Goal: Task Accomplishment & Management: Manage account settings

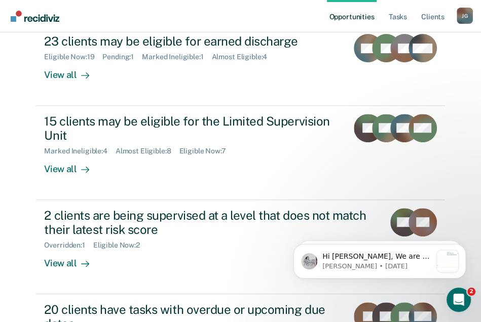
scroll to position [240, 0]
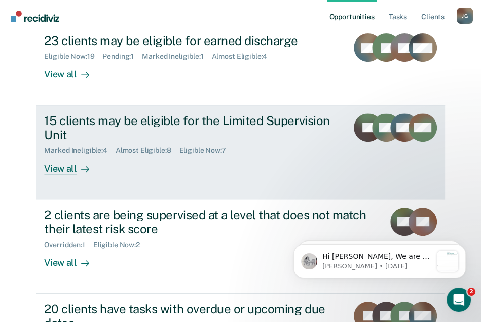
click at [65, 155] on div "View all" at bounding box center [72, 165] width 57 height 20
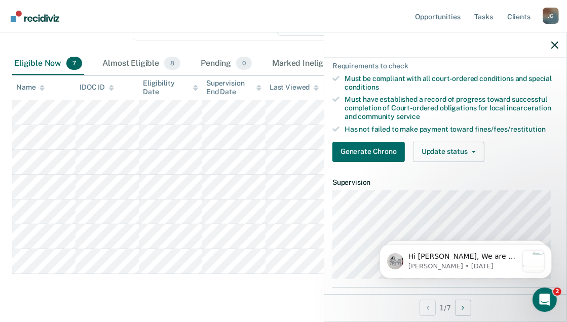
scroll to position [125, 0]
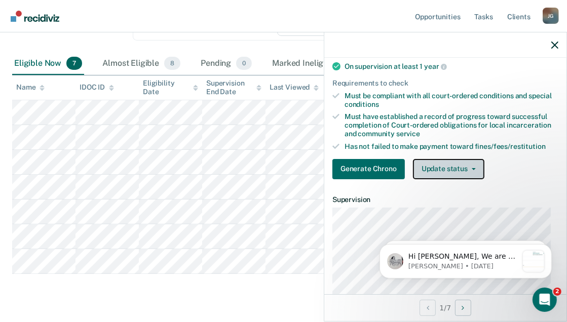
click at [469, 176] on button "Update status" at bounding box center [448, 169] width 71 height 20
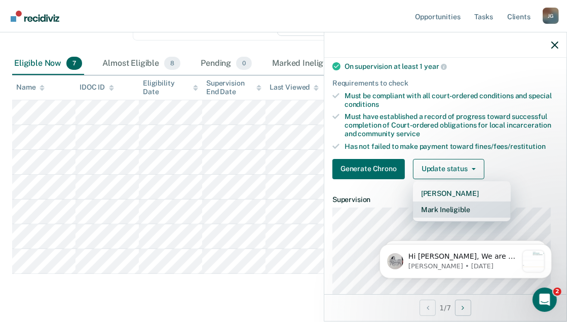
click at [446, 215] on button "Mark Ineligible" at bounding box center [462, 210] width 98 height 16
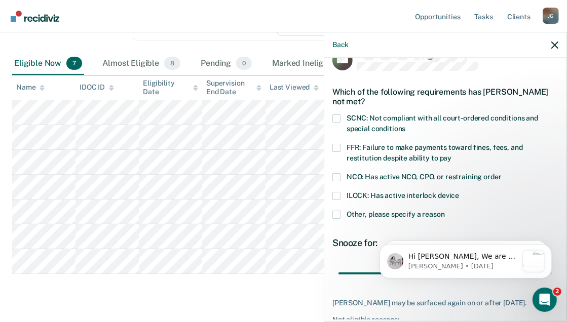
scroll to position [20, 0]
click at [333, 118] on span at bounding box center [337, 119] width 8 height 8
click at [406, 126] on input "SCNC: Not compliant with all court-ordered conditions and special conditions" at bounding box center [406, 126] width 0 height 0
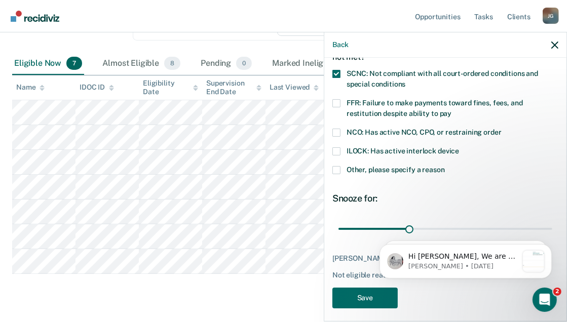
scroll to position [79, 0]
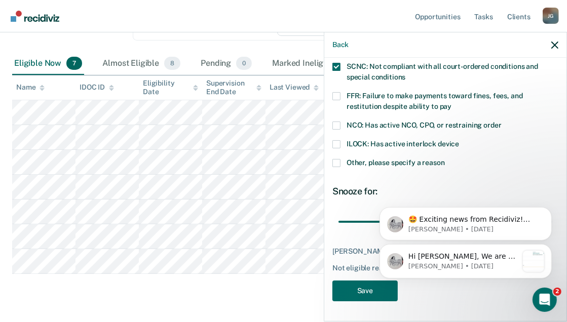
click at [456, 170] on div "Hi [PERSON_NAME], We are so excited to announce a brand new feature: AI case no…" at bounding box center [465, 215] width 187 height 127
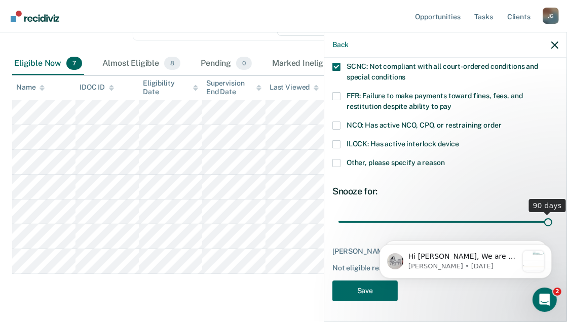
drag, startPoint x: 406, startPoint y: 213, endPoint x: 559, endPoint y: 227, distance: 153.8
type input "90"
click at [488, 227] on input "range" at bounding box center [446, 222] width 214 height 18
click at [355, 293] on button "Save" at bounding box center [365, 291] width 65 height 21
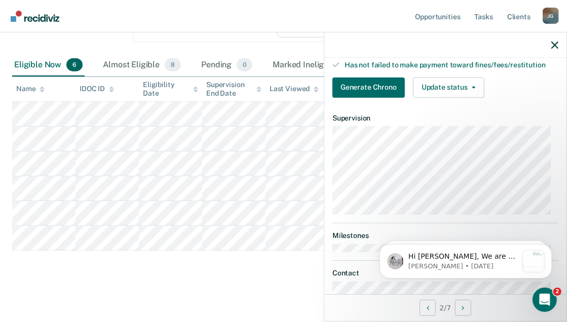
scroll to position [233, 0]
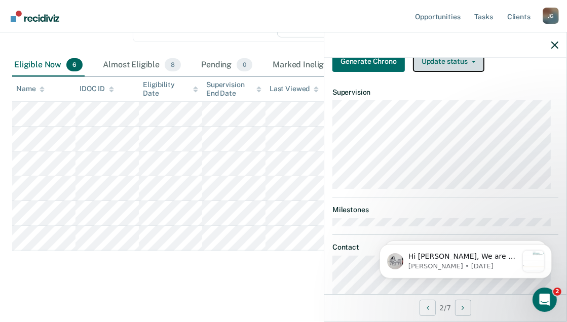
click at [472, 71] on button "Update status" at bounding box center [448, 62] width 71 height 20
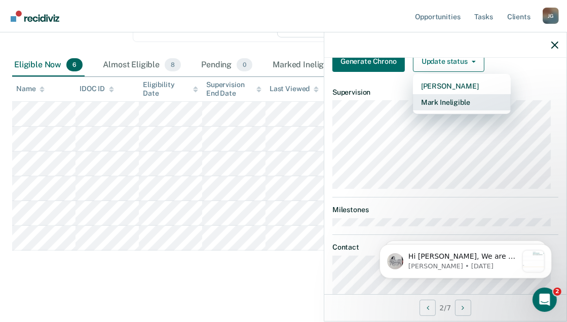
click at [456, 111] on button "Mark Ineligible" at bounding box center [462, 102] width 98 height 16
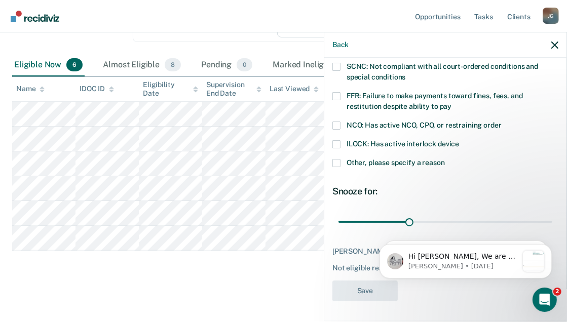
scroll to position [79, 0]
click at [337, 63] on span at bounding box center [337, 67] width 8 height 8
click at [406, 74] on input "SCNC: Not compliant with all court-ordered conditions and special conditions" at bounding box center [406, 74] width 0 height 0
click at [337, 92] on span at bounding box center [337, 96] width 8 height 8
click at [452, 103] on input "FFR: Failure to make payments toward fines, fees, and restitution despite abili…" at bounding box center [452, 103] width 0 height 0
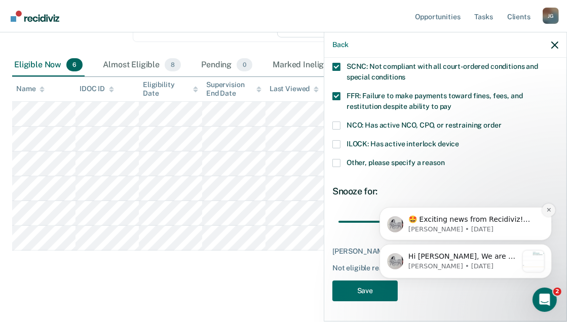
click at [488, 209] on icon "Dismiss notification" at bounding box center [549, 210] width 6 height 6
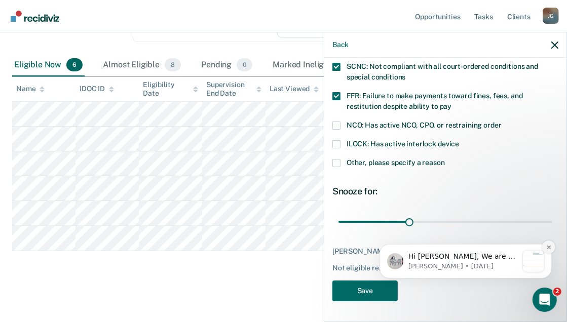
click at [488, 250] on button "Dismiss notification" at bounding box center [548, 246] width 13 height 13
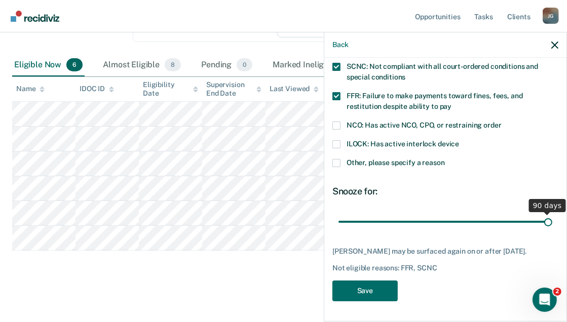
drag, startPoint x: 413, startPoint y: 214, endPoint x: 585, endPoint y: 222, distance: 171.5
type input "90"
click at [488, 222] on input "range" at bounding box center [446, 222] width 214 height 18
click at [377, 286] on button "Save" at bounding box center [365, 291] width 65 height 21
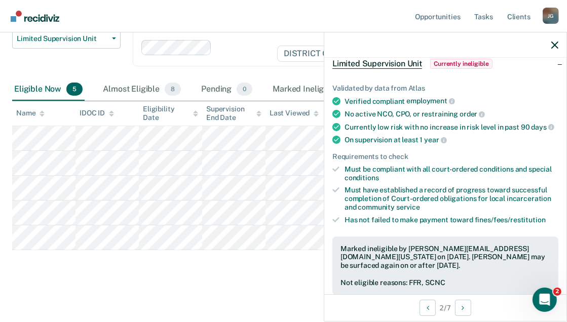
scroll to position [76, 0]
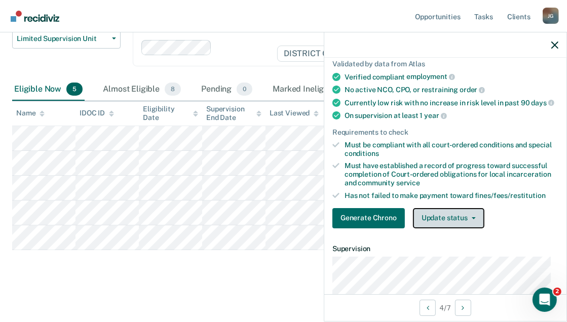
click at [438, 228] on button "Update status" at bounding box center [448, 218] width 71 height 20
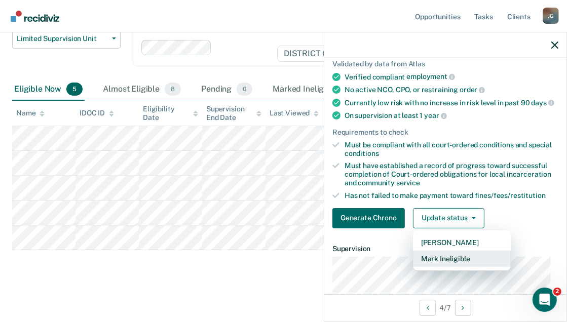
click at [428, 265] on button "Mark Ineligible" at bounding box center [462, 259] width 98 height 16
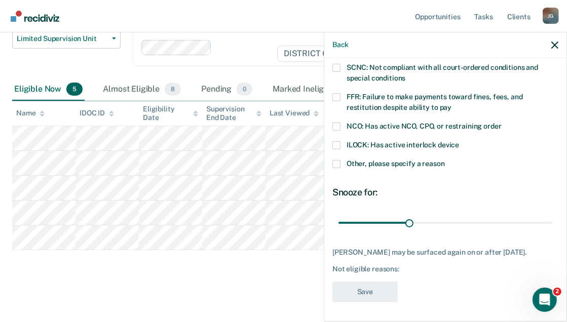
click at [335, 98] on span at bounding box center [337, 97] width 8 height 8
click at [452, 104] on input "FFR: Failure to make payments toward fines, fees, and restitution despite abili…" at bounding box center [452, 104] width 0 height 0
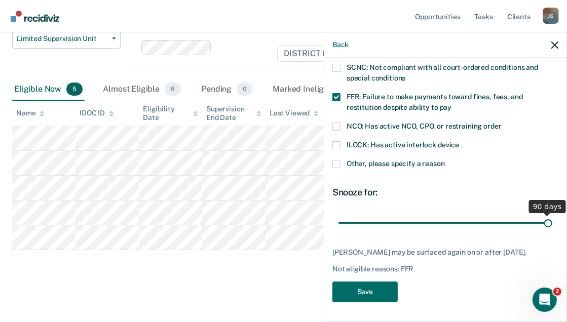
drag, startPoint x: 409, startPoint y: 221, endPoint x: 553, endPoint y: 240, distance: 144.8
type input "90"
click at [488, 232] on input "range" at bounding box center [446, 223] width 214 height 18
click at [387, 292] on button "Save" at bounding box center [365, 292] width 65 height 21
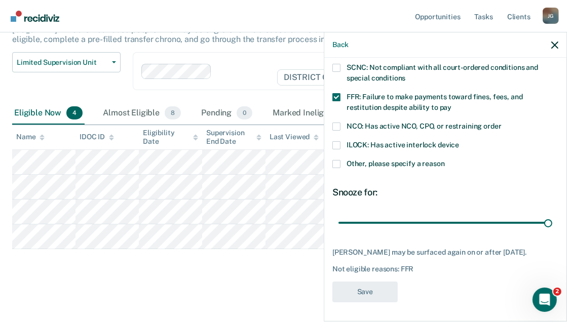
scroll to position [82, 0]
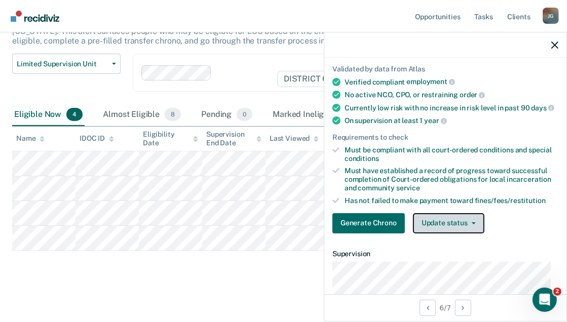
click at [475, 230] on button "Update status" at bounding box center [448, 223] width 71 height 20
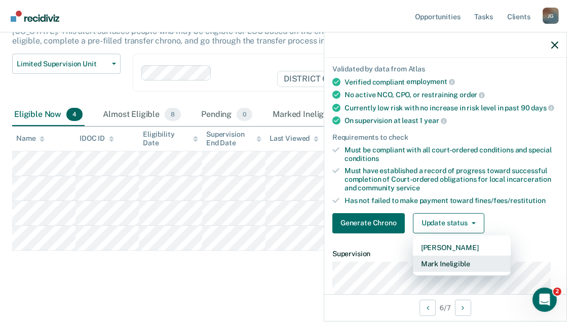
click at [448, 268] on button "Mark Ineligible" at bounding box center [462, 264] width 98 height 16
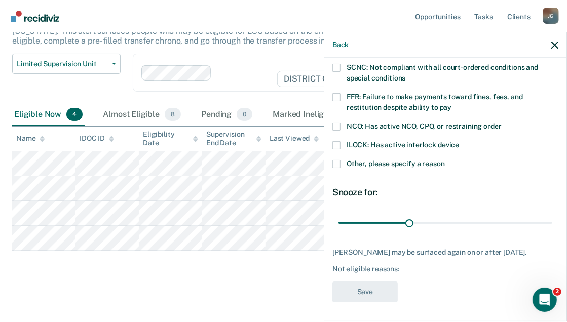
click at [334, 69] on span at bounding box center [337, 68] width 8 height 8
click at [406, 75] on input "SCNC: Not compliant with all court-ordered conditions and special conditions" at bounding box center [406, 75] width 0 height 0
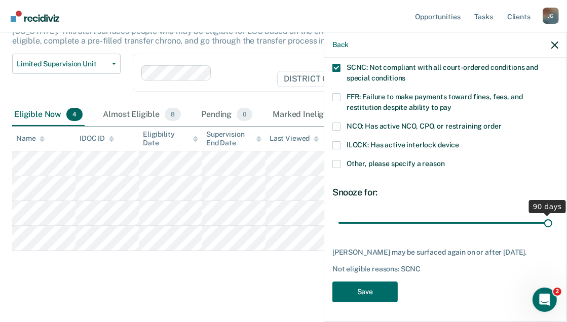
drag, startPoint x: 408, startPoint y: 222, endPoint x: 551, endPoint y: 233, distance: 143.9
type input "90"
click at [488, 232] on input "range" at bounding box center [446, 223] width 214 height 18
click at [382, 300] on button "Save" at bounding box center [365, 292] width 65 height 21
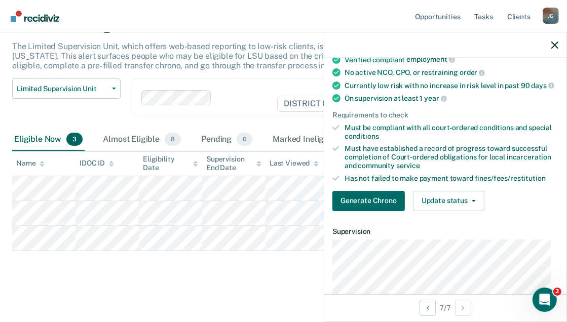
scroll to position [143, 0]
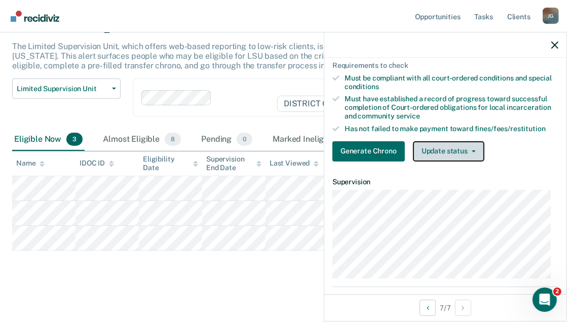
click at [473, 153] on icon "button" at bounding box center [474, 152] width 4 height 2
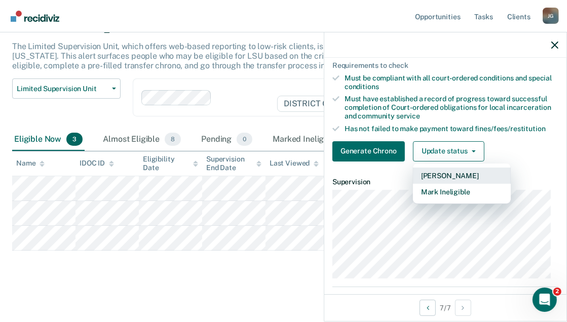
click at [454, 183] on button "[PERSON_NAME]" at bounding box center [462, 176] width 98 height 16
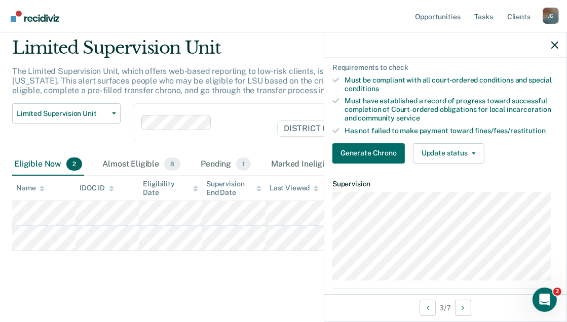
scroll to position [122, 0]
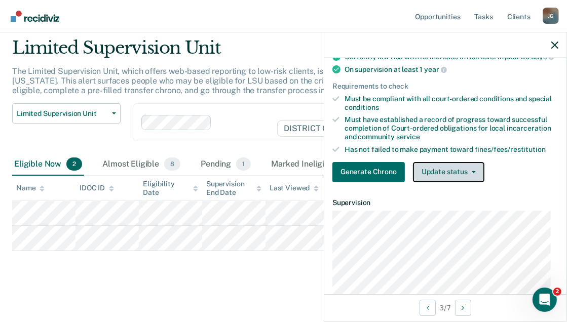
click at [463, 180] on button "Update status" at bounding box center [448, 172] width 71 height 20
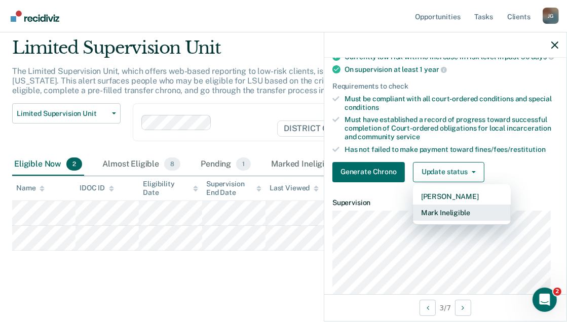
click at [453, 220] on button "Mark Ineligible" at bounding box center [462, 213] width 98 height 16
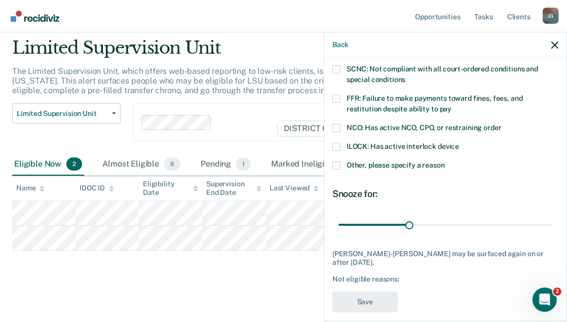
click at [335, 95] on span at bounding box center [337, 99] width 8 height 8
click at [452, 105] on input "FFR: Failure to make payments toward fines, fees, and restitution despite abili…" at bounding box center [452, 105] width 0 height 0
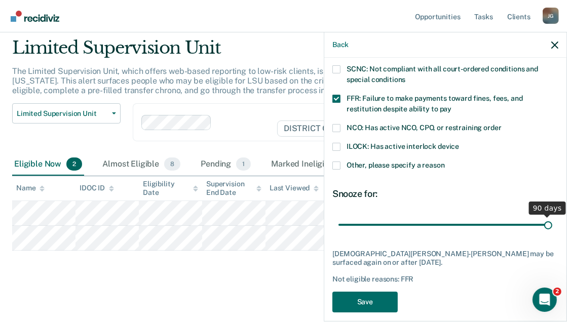
drag, startPoint x: 408, startPoint y: 213, endPoint x: 586, endPoint y: 227, distance: 179.0
type input "90"
click at [488, 227] on input "range" at bounding box center [446, 225] width 214 height 18
click at [383, 294] on button "Save" at bounding box center [365, 302] width 65 height 21
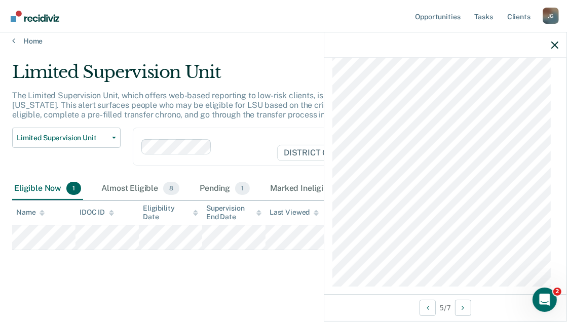
scroll to position [617, 0]
drag, startPoint x: 564, startPoint y: 158, endPoint x: 553, endPoint y: 79, distance: 79.3
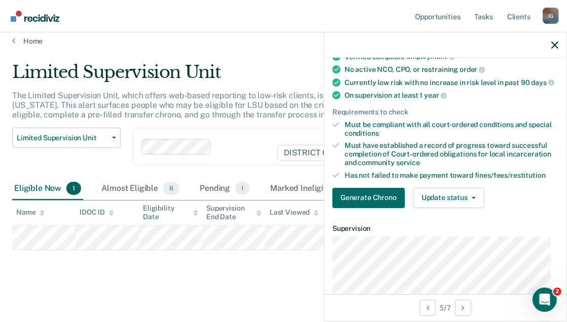
scroll to position [0, 0]
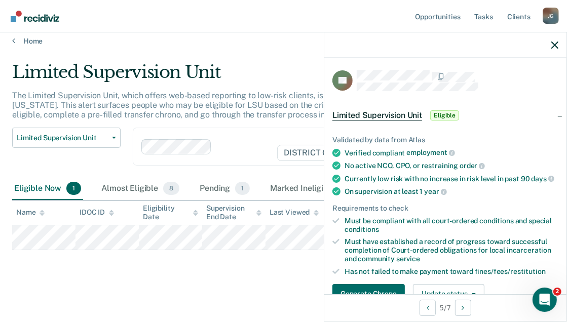
click at [276, 148] on div at bounding box center [246, 147] width 60 height 12
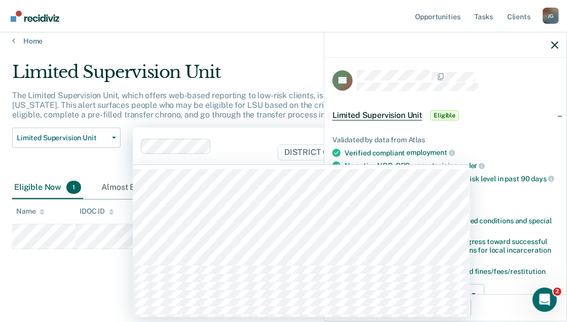
scroll to position [7, 0]
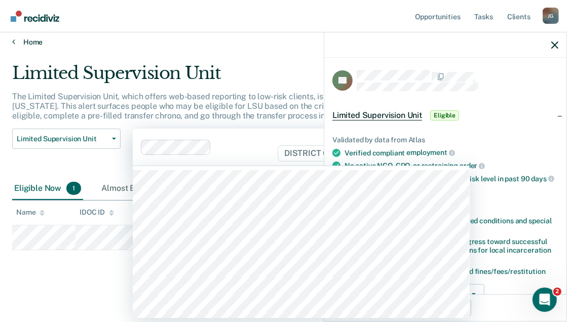
click at [284, 41] on link "Home" at bounding box center [283, 42] width 543 height 9
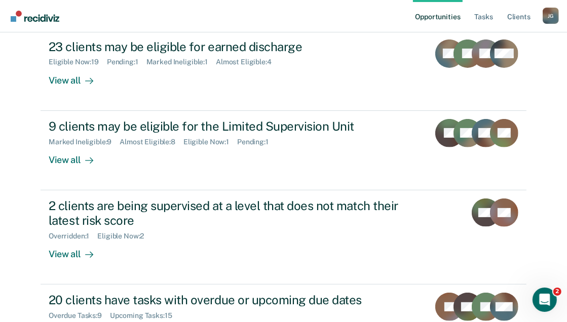
scroll to position [216, 0]
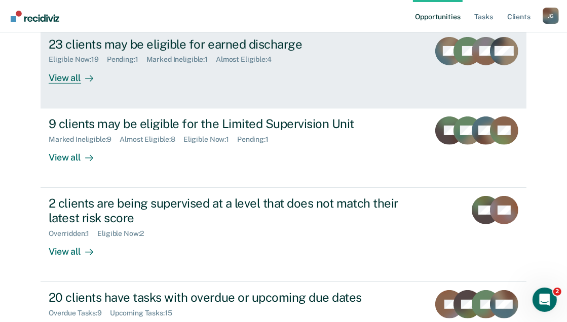
click at [204, 46] on div "23 clients may be eligible for earned discharge" at bounding box center [227, 44] width 356 height 15
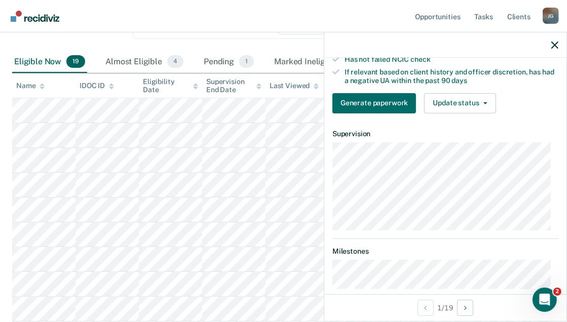
scroll to position [187, 0]
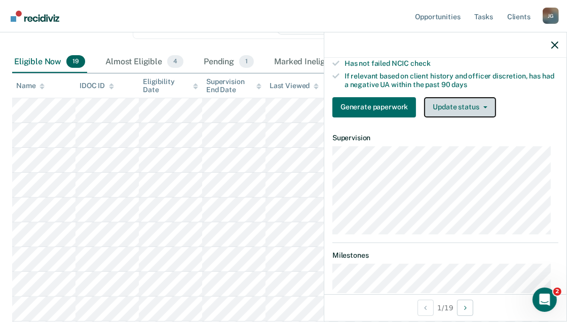
click at [488, 117] on button "Update status" at bounding box center [459, 107] width 71 height 20
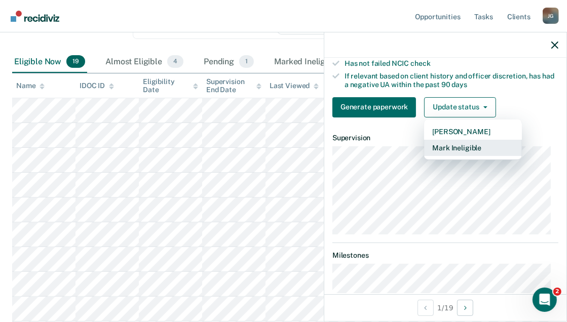
click at [463, 154] on button "Mark Ineligible" at bounding box center [473, 148] width 98 height 16
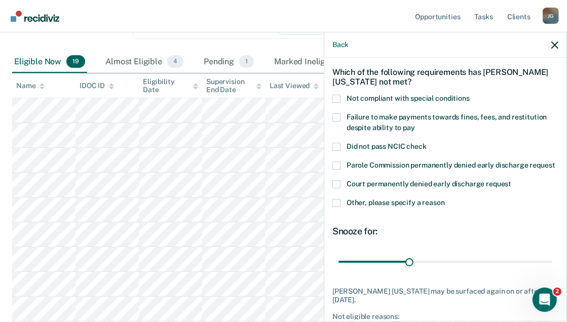
scroll to position [29, 0]
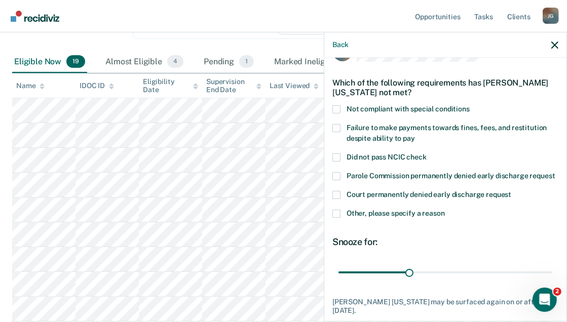
click at [337, 110] on span at bounding box center [337, 109] width 8 height 8
click at [470, 105] on input "Not compliant with special conditions" at bounding box center [470, 105] width 0 height 0
click at [338, 128] on span at bounding box center [337, 128] width 8 height 8
click at [415, 135] on input "Failure to make payments towards fines, fees, and restitution despite ability t…" at bounding box center [415, 135] width 0 height 0
click at [335, 218] on span at bounding box center [337, 214] width 8 height 8
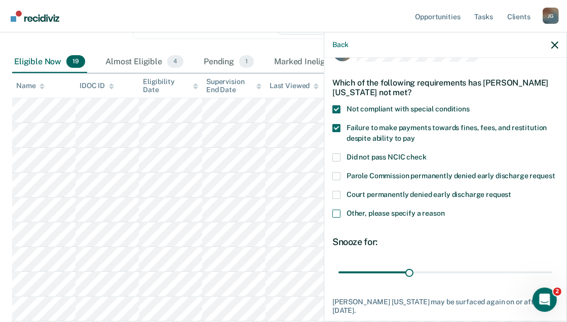
click at [445, 210] on input "Other, please specify a reason" at bounding box center [445, 210] width 0 height 0
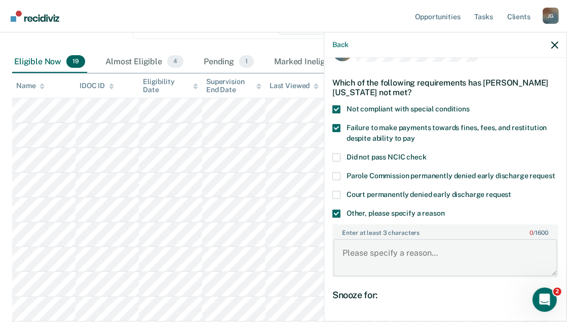
click at [356, 272] on textarea "Enter at least 3 characters 0 / 1600" at bounding box center [446, 258] width 224 height 38
type textarea "recent PV dispo"
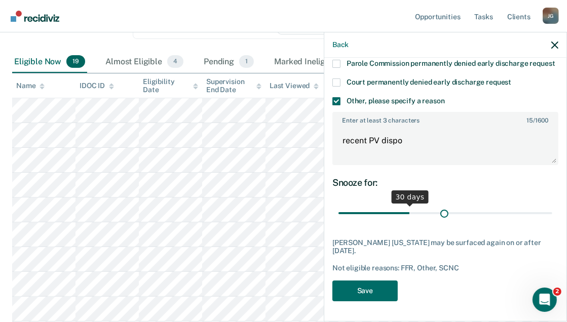
scroll to position [150, 0]
drag, startPoint x: 408, startPoint y: 215, endPoint x: 563, endPoint y: 236, distance: 156.1
type input "90"
click at [488, 223] on input "range" at bounding box center [446, 214] width 214 height 18
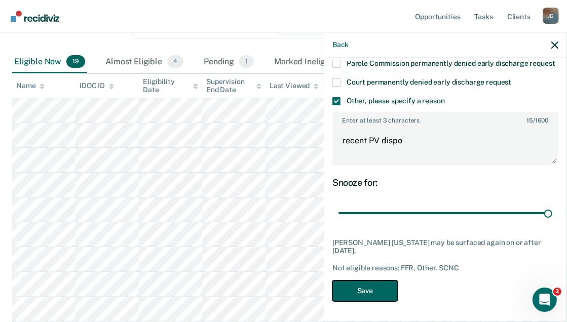
click at [384, 290] on button "Save" at bounding box center [365, 291] width 65 height 21
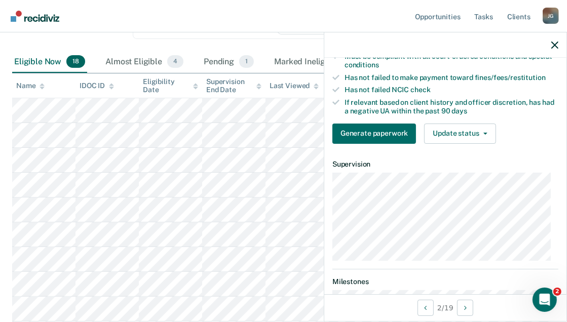
scroll to position [219, 0]
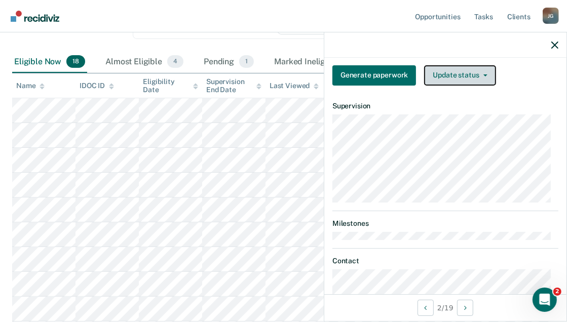
click at [486, 80] on button "Update status" at bounding box center [459, 75] width 71 height 20
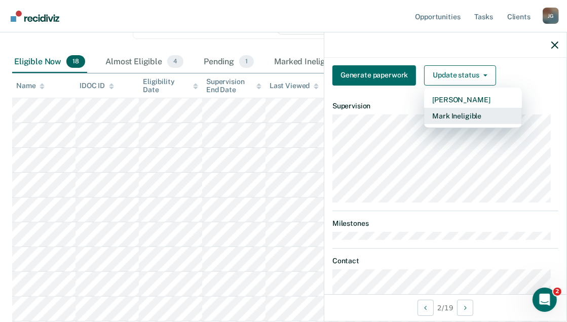
click at [451, 122] on button "Mark Ineligible" at bounding box center [473, 116] width 98 height 16
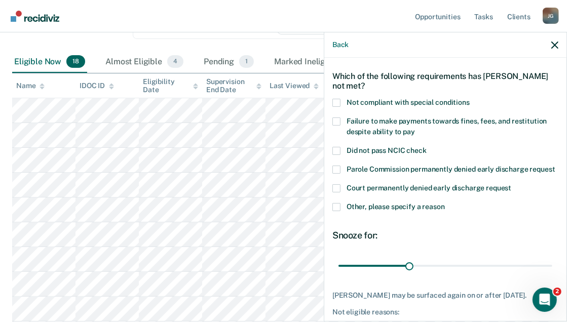
scroll to position [34, 0]
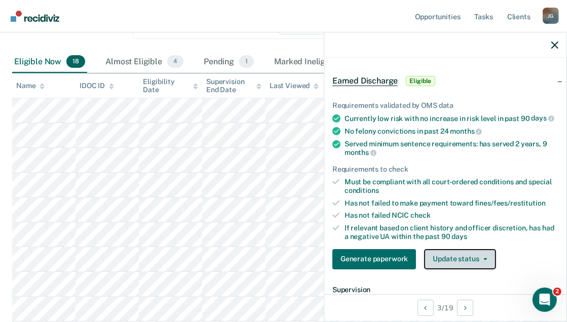
click at [470, 270] on button "Update status" at bounding box center [459, 259] width 71 height 20
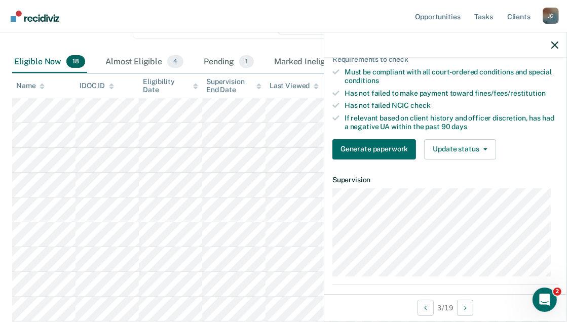
scroll to position [164, 0]
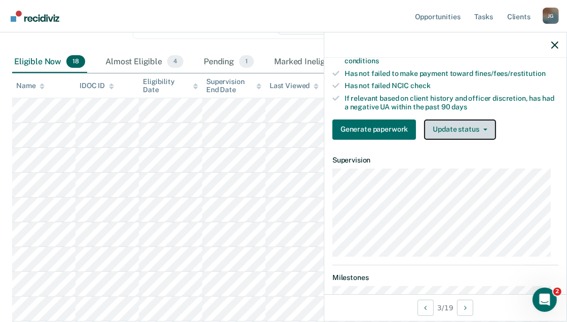
click at [485, 131] on icon "button" at bounding box center [486, 130] width 4 height 2
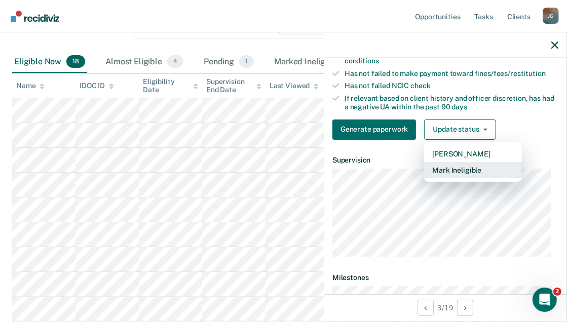
click at [450, 175] on button "Mark Ineligible" at bounding box center [473, 170] width 98 height 16
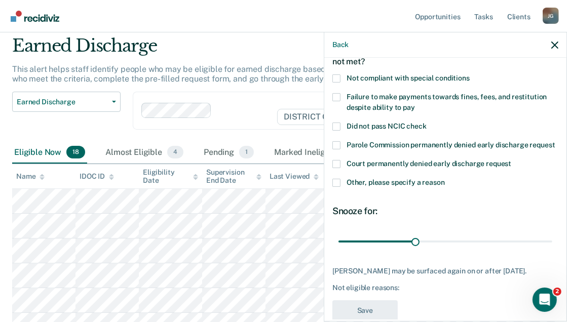
scroll to position [42, 0]
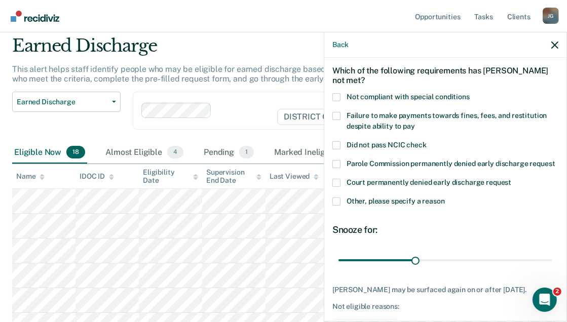
click at [338, 95] on span at bounding box center [337, 97] width 8 height 8
click at [470, 93] on input "Not compliant with special conditions" at bounding box center [470, 93] width 0 height 0
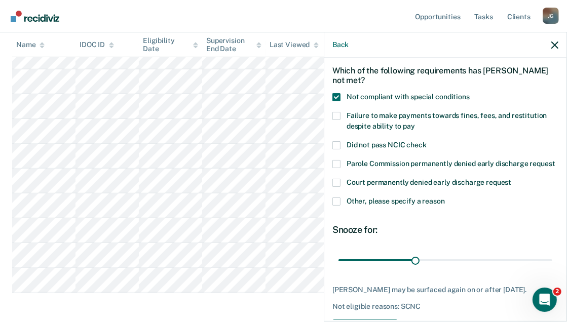
scroll to position [381, 0]
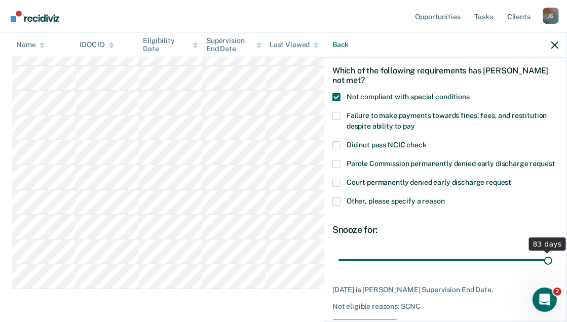
drag, startPoint x: 412, startPoint y: 269, endPoint x: 597, endPoint y: 262, distance: 185.7
type input "83"
click at [488, 262] on input "range" at bounding box center [446, 261] width 214 height 18
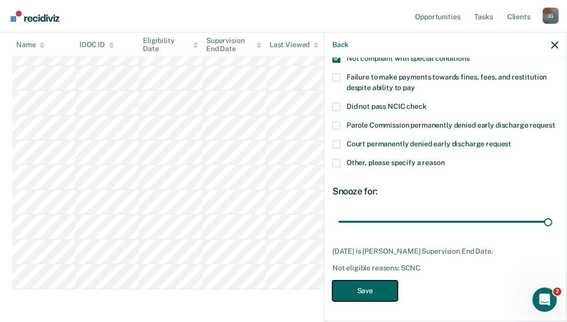
click at [373, 295] on button "Save" at bounding box center [365, 291] width 65 height 21
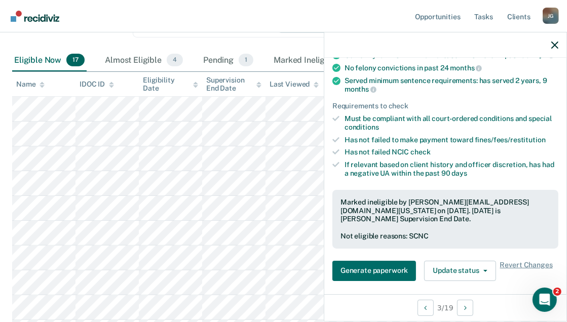
scroll to position [125, 0]
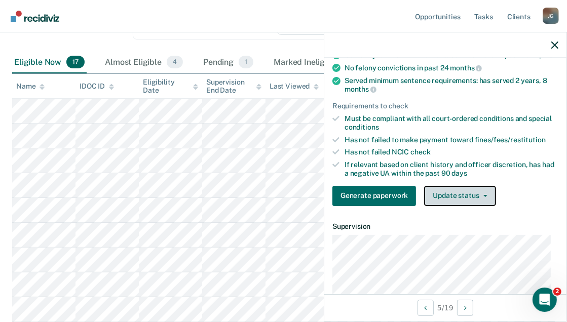
click at [488, 204] on button "Update status" at bounding box center [459, 196] width 71 height 20
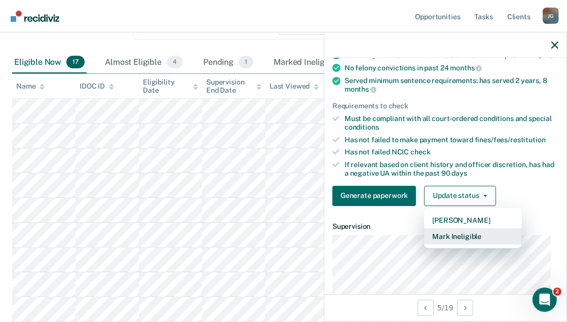
click at [450, 243] on button "Mark Ineligible" at bounding box center [473, 237] width 98 height 16
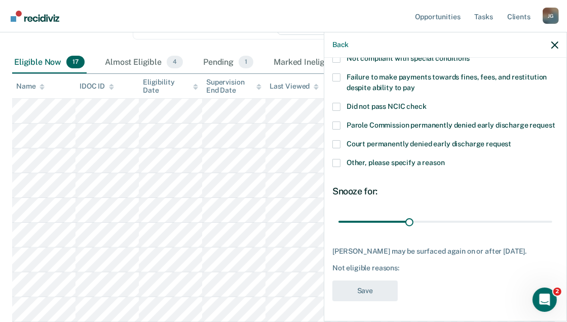
scroll to position [89, 0]
click at [336, 74] on span at bounding box center [337, 78] width 8 height 8
click at [415, 84] on input "Failure to make payments towards fines, fees, and restitution despite ability t…" at bounding box center [415, 84] width 0 height 0
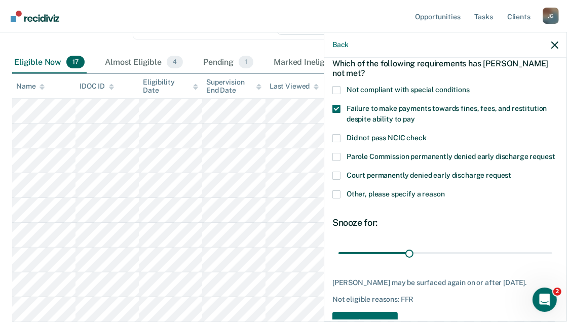
scroll to position [47, 0]
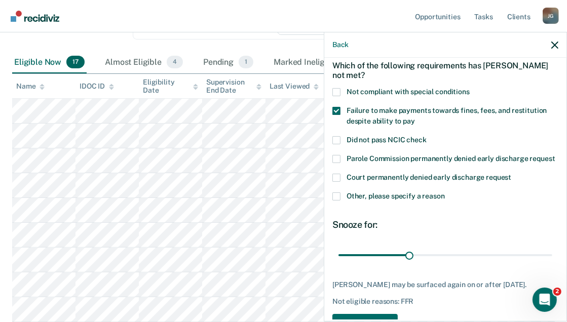
click at [337, 91] on span at bounding box center [337, 92] width 8 height 8
click at [470, 88] on input "Not compliant with special conditions" at bounding box center [470, 88] width 0 height 0
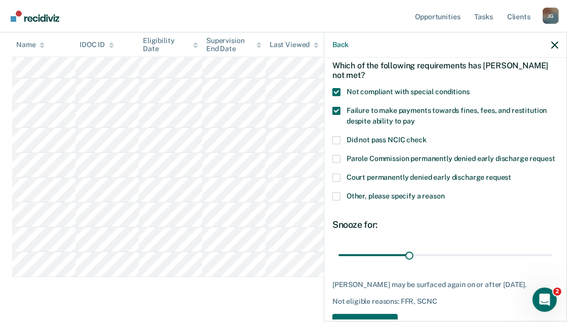
scroll to position [365, 0]
drag, startPoint x: 405, startPoint y: 265, endPoint x: 544, endPoint y: 270, distance: 139.0
type input "90"
click at [488, 265] on input "range" at bounding box center [446, 256] width 214 height 18
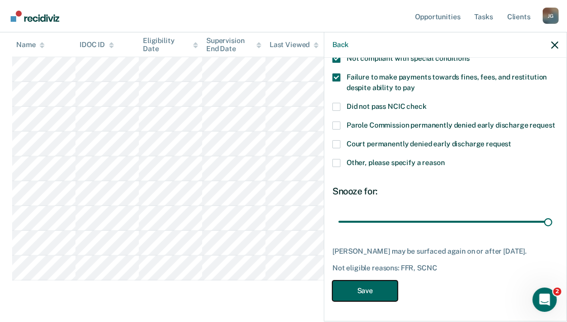
click at [377, 294] on button "Save" at bounding box center [365, 291] width 65 height 21
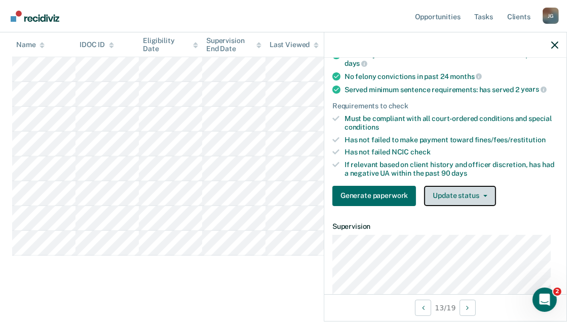
click at [483, 197] on button "Update status" at bounding box center [459, 196] width 71 height 20
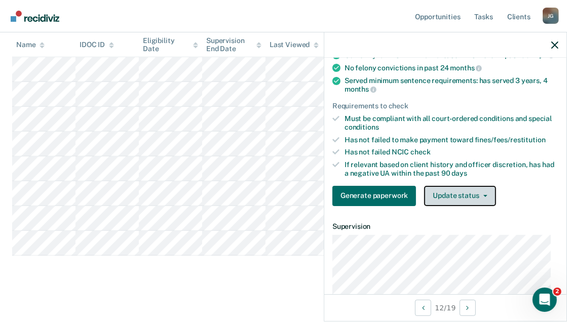
click at [487, 205] on button "Update status" at bounding box center [459, 196] width 71 height 20
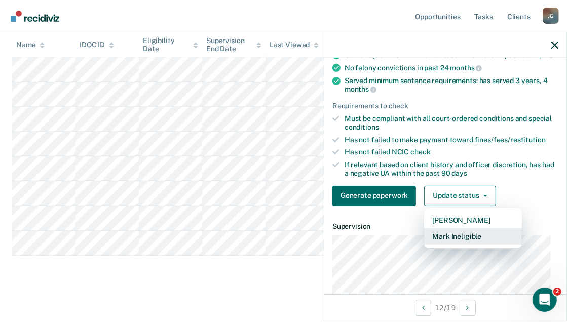
click at [452, 243] on button "Mark Ineligible" at bounding box center [473, 237] width 98 height 16
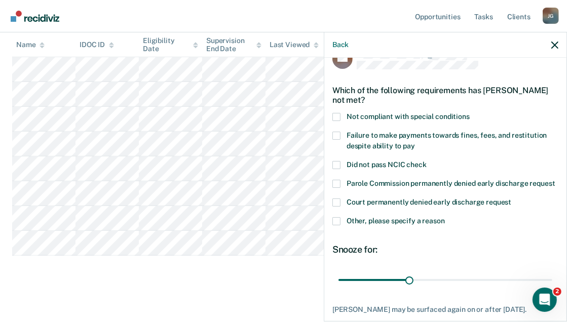
scroll to position [19, 0]
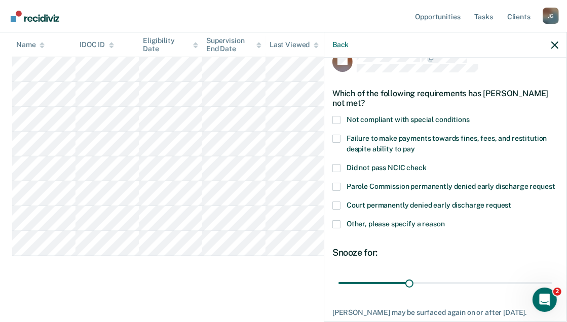
click at [337, 116] on span at bounding box center [337, 120] width 8 height 8
click at [470, 116] on input "Not compliant with special conditions" at bounding box center [470, 116] width 0 height 0
click at [334, 139] on span at bounding box center [337, 139] width 8 height 8
click at [415, 146] on input "Failure to make payments towards fines, fees, and restitution despite ability t…" at bounding box center [415, 146] width 0 height 0
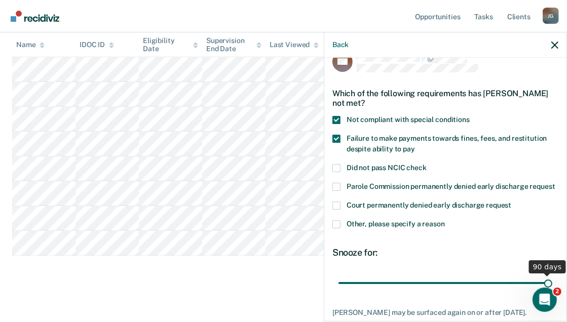
drag, startPoint x: 406, startPoint y: 295, endPoint x: 585, endPoint y: 282, distance: 179.4
type input "90"
click at [488, 282] on input "range" at bounding box center [446, 284] width 214 height 18
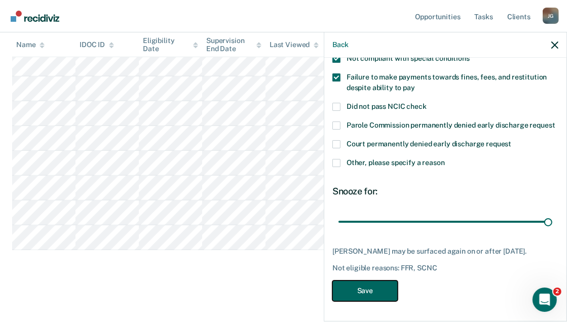
click at [381, 293] on button "Save" at bounding box center [365, 291] width 65 height 21
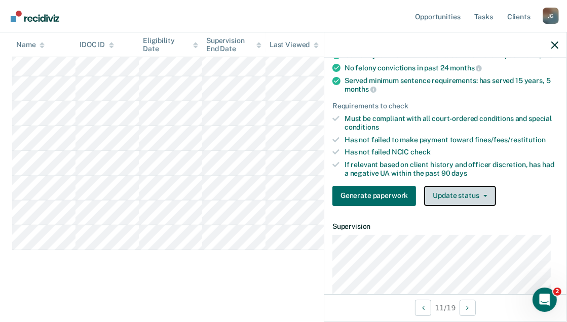
click at [487, 205] on button "Update status" at bounding box center [459, 196] width 71 height 20
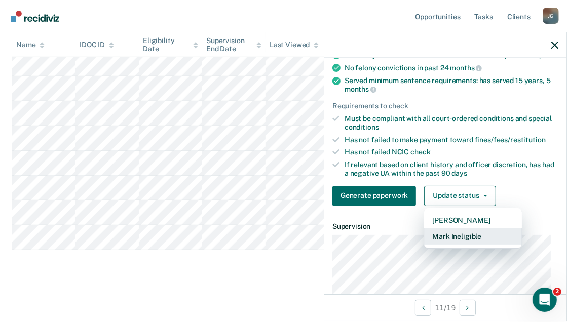
click at [448, 245] on button "Mark Ineligible" at bounding box center [473, 237] width 98 height 16
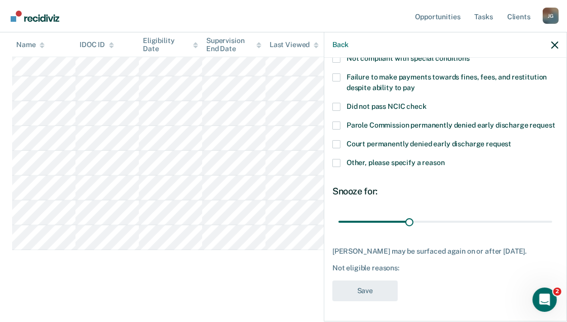
click at [337, 159] on span at bounding box center [337, 163] width 8 height 8
click at [445, 159] on input "Other, please specify a reason" at bounding box center [445, 159] width 0 height 0
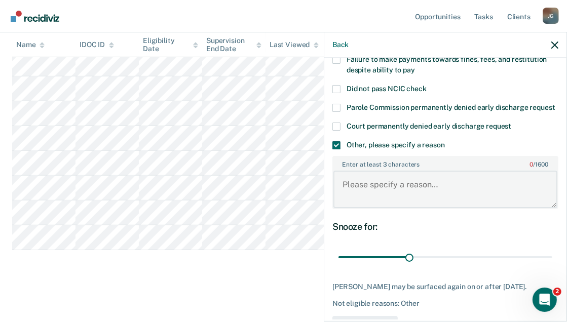
click at [355, 195] on textarea "Enter at least 3 characters 0 / 1600" at bounding box center [446, 190] width 224 height 38
type textarea "h"
type textarea "recent PV and dispo"
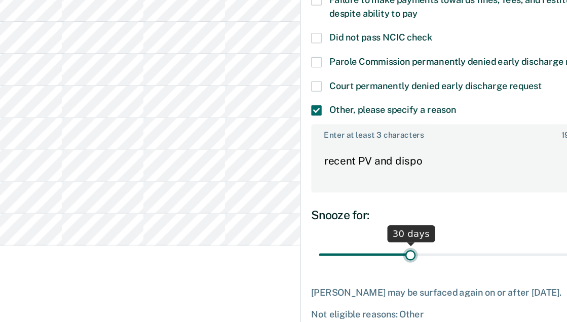
click at [406, 265] on input "range" at bounding box center [446, 258] width 214 height 18
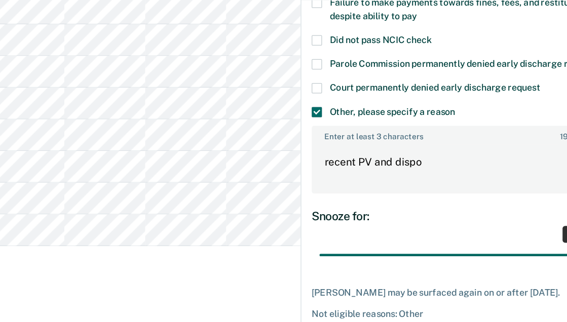
drag, startPoint x: 406, startPoint y: 266, endPoint x: 561, endPoint y: 271, distance: 155.2
type input "90"
click at [488, 267] on input "range" at bounding box center [446, 258] width 214 height 18
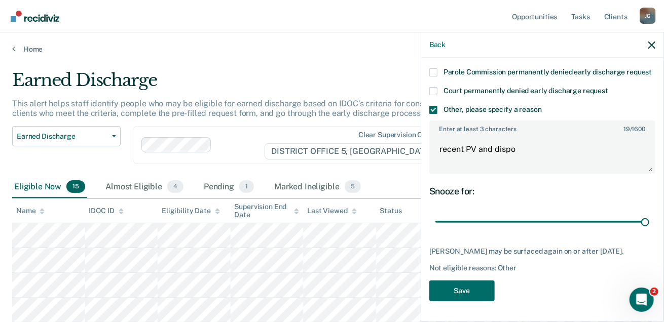
scroll to position [150, 0]
click at [477, 288] on button "Save" at bounding box center [461, 291] width 65 height 21
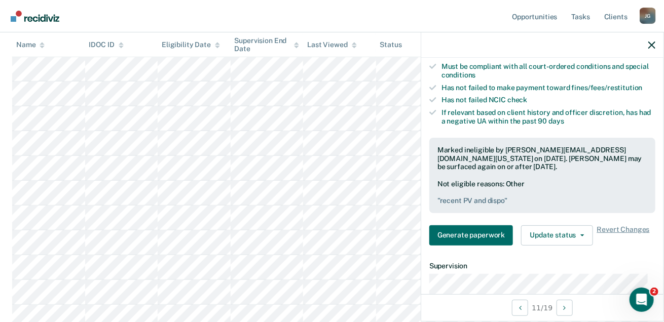
scroll to position [244, 0]
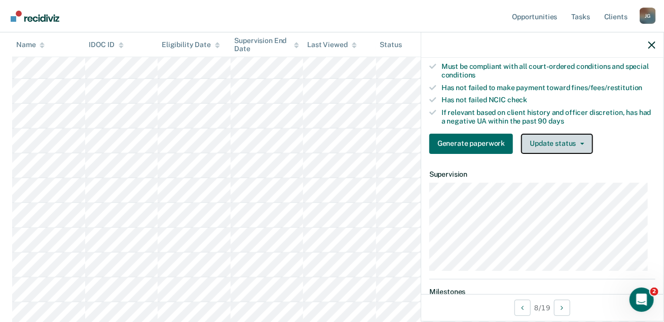
click at [488, 153] on button "Update status" at bounding box center [556, 144] width 71 height 20
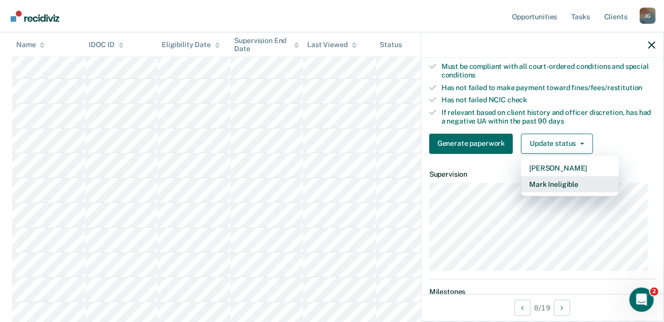
click at [488, 189] on button "Mark Ineligible" at bounding box center [570, 184] width 98 height 16
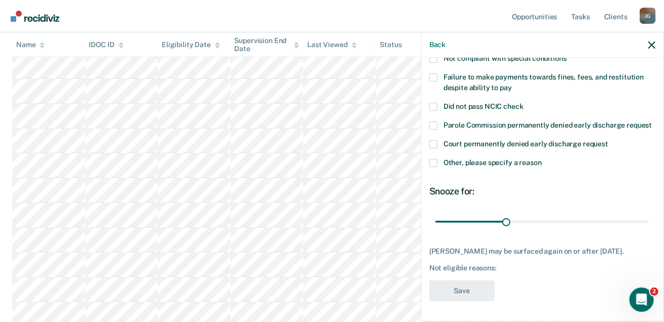
scroll to position [89, 0]
click at [435, 74] on span at bounding box center [433, 78] width 8 height 8
click at [488, 84] on input "Failure to make payments towards fines, fees, and restitution despite ability t…" at bounding box center [512, 84] width 0 height 0
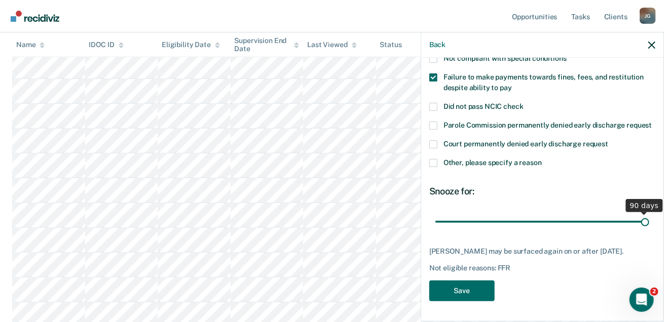
drag, startPoint x: 505, startPoint y: 221, endPoint x: 661, endPoint y: 248, distance: 158.0
type input "90"
click at [488, 231] on input "range" at bounding box center [543, 222] width 214 height 18
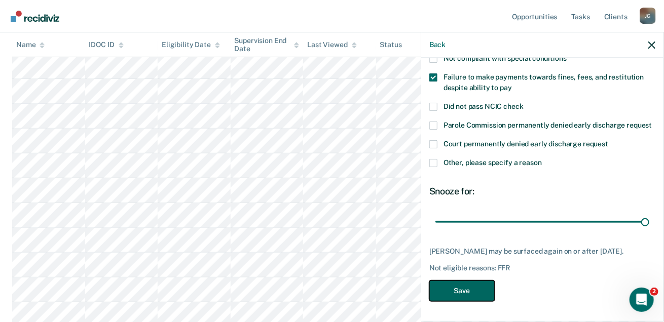
click at [485, 302] on button "Save" at bounding box center [461, 291] width 65 height 21
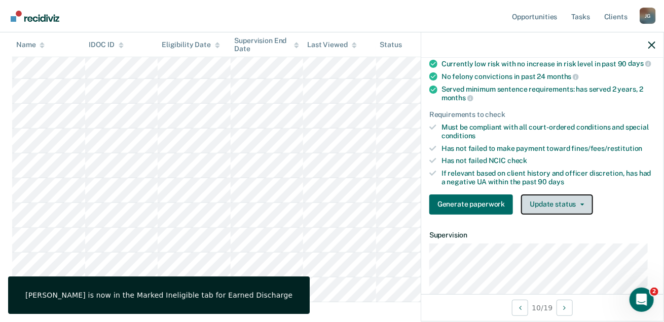
drag, startPoint x: 575, startPoint y: 215, endPoint x: 568, endPoint y: 213, distance: 7.4
click at [488, 215] on button "Update status" at bounding box center [556, 205] width 71 height 20
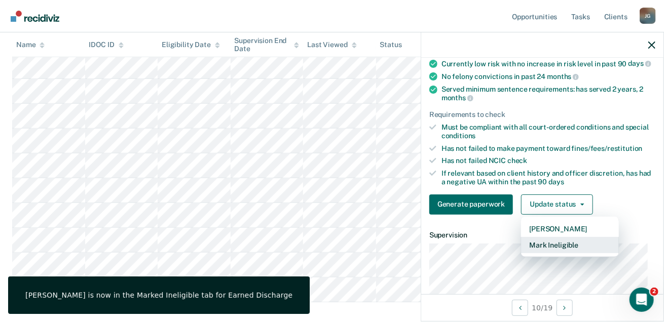
click at [488, 249] on button "Mark Ineligible" at bounding box center [570, 245] width 98 height 16
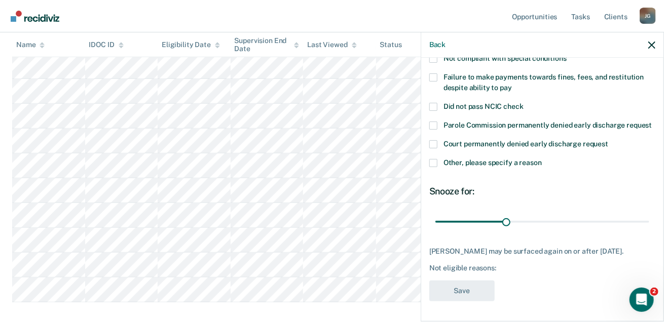
click at [432, 74] on span at bounding box center [433, 78] width 8 height 8
click at [488, 84] on input "Failure to make payments towards fines, fees, and restitution despite ability t…" at bounding box center [512, 84] width 0 height 0
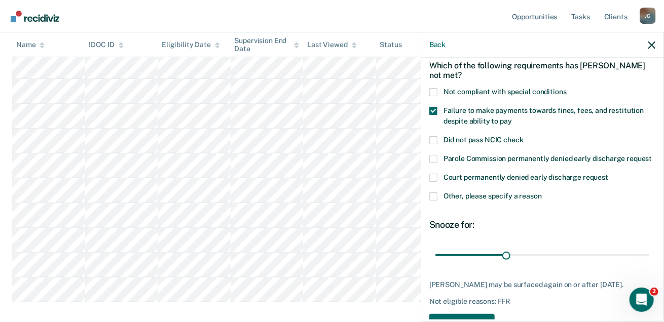
scroll to position [25, 0]
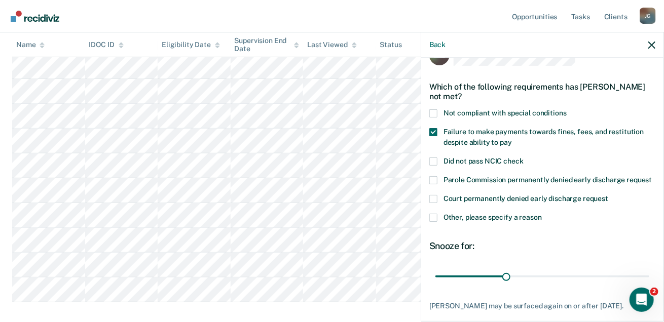
click at [426, 115] on div "XM Which of the following requirements has [PERSON_NAME] not met? Not compliant…" at bounding box center [542, 189] width 242 height 262
click at [434, 114] on span at bounding box center [433, 114] width 8 height 8
click at [488, 110] on input "Not compliant with special conditions" at bounding box center [567, 110] width 0 height 0
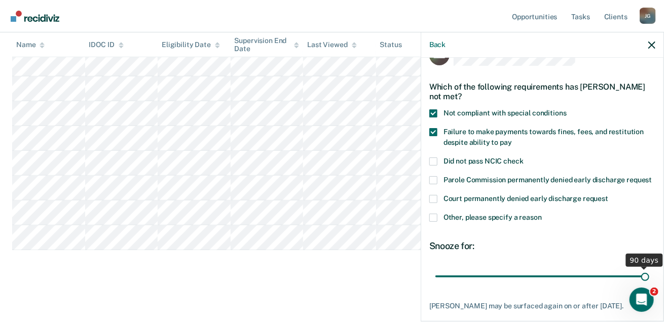
drag, startPoint x: 501, startPoint y: 286, endPoint x: 689, endPoint y: 276, distance: 187.4
type input "90"
click at [488, 276] on input "range" at bounding box center [543, 277] width 214 height 18
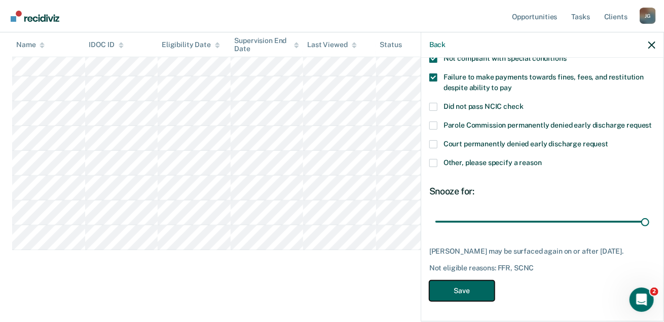
click at [474, 296] on button "Save" at bounding box center [461, 291] width 65 height 21
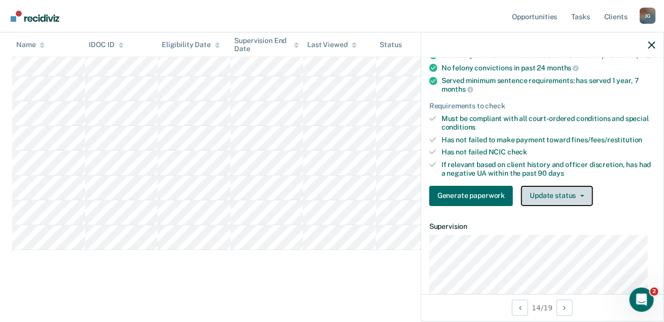
click at [488, 198] on button "Update status" at bounding box center [556, 196] width 71 height 20
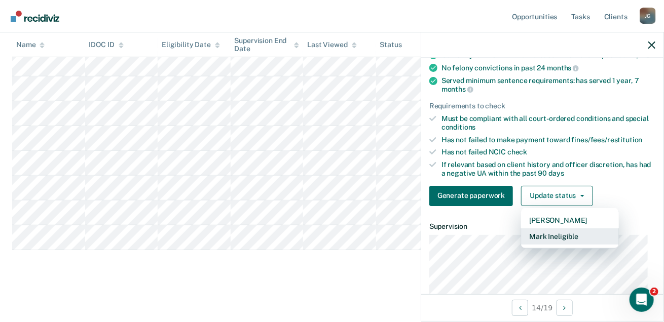
click at [488, 243] on button "Mark Ineligible" at bounding box center [570, 237] width 98 height 16
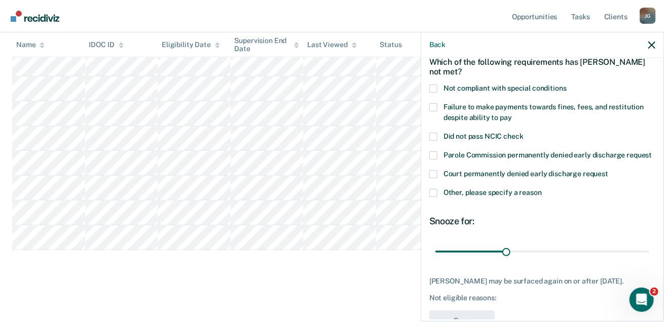
scroll to position [0, 0]
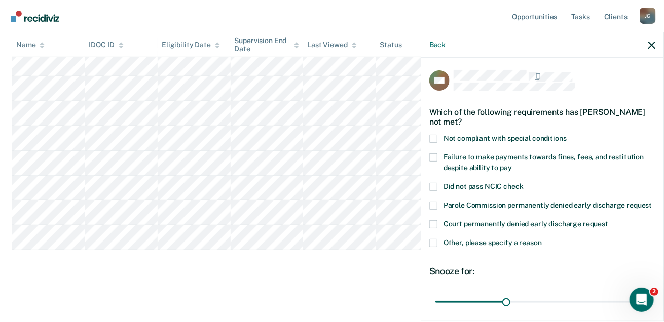
click at [433, 140] on span at bounding box center [433, 139] width 8 height 8
click at [488, 135] on input "Not compliant with special conditions" at bounding box center [567, 135] width 0 height 0
click at [432, 155] on span at bounding box center [433, 158] width 8 height 8
click at [488, 164] on input "Failure to make payments towards fines, fees, and restitution despite ability t…" at bounding box center [512, 164] width 0 height 0
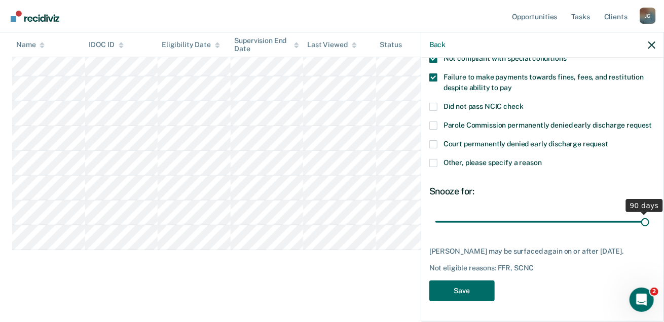
drag, startPoint x: 535, startPoint y: 217, endPoint x: 647, endPoint y: 236, distance: 113.6
type input "90"
click at [488, 231] on input "range" at bounding box center [543, 222] width 214 height 18
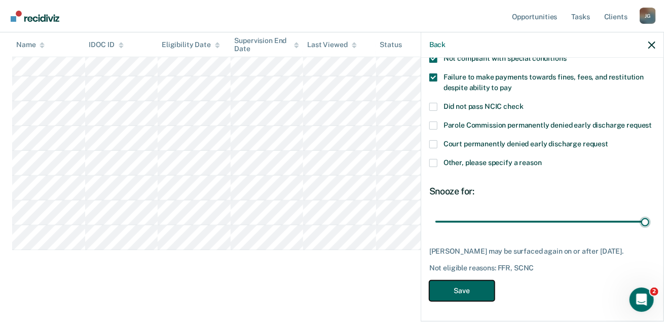
click at [475, 292] on button "Save" at bounding box center [461, 291] width 65 height 21
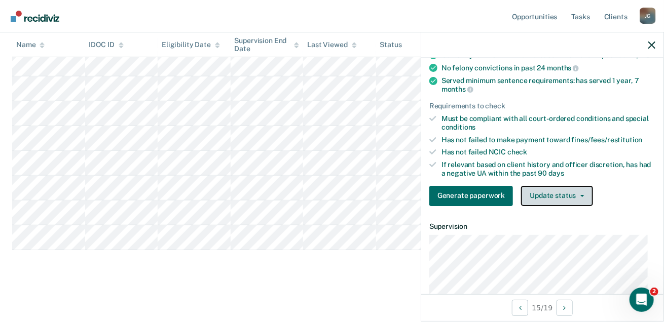
click at [488, 202] on button "Update status" at bounding box center [556, 196] width 71 height 20
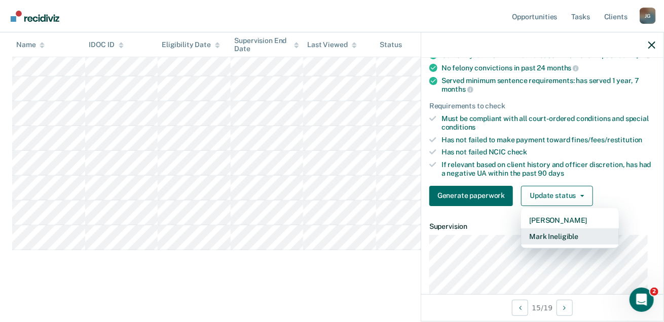
click at [488, 241] on button "Mark Ineligible" at bounding box center [570, 237] width 98 height 16
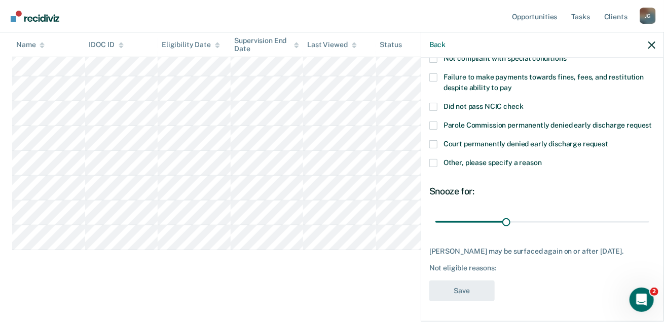
click at [434, 74] on span at bounding box center [433, 78] width 8 height 8
click at [488, 84] on input "Failure to make payments towards fines, fees, and restitution despite ability t…" at bounding box center [512, 84] width 0 height 0
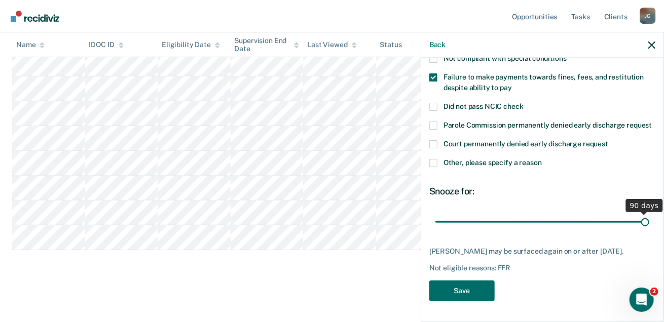
drag, startPoint x: 503, startPoint y: 222, endPoint x: 685, endPoint y: 238, distance: 183.2
type input "90"
click at [488, 231] on input "range" at bounding box center [543, 222] width 214 height 18
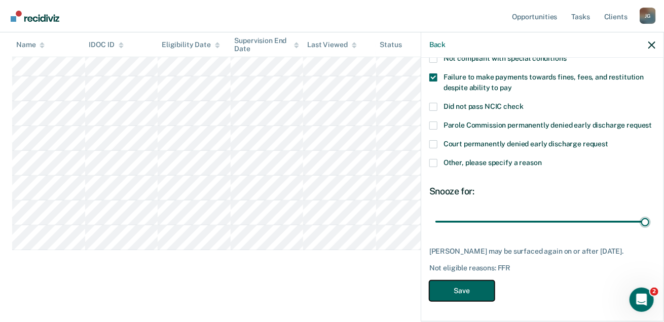
click at [473, 285] on button "Save" at bounding box center [461, 291] width 65 height 21
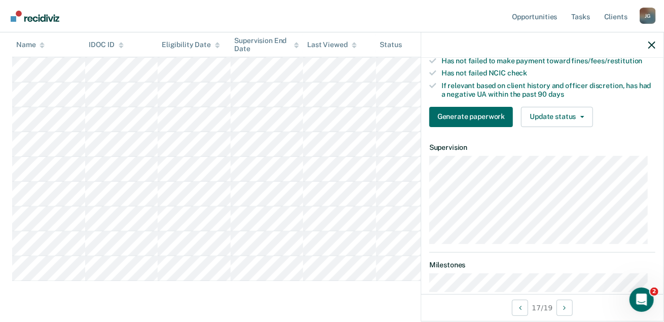
scroll to position [179, 0]
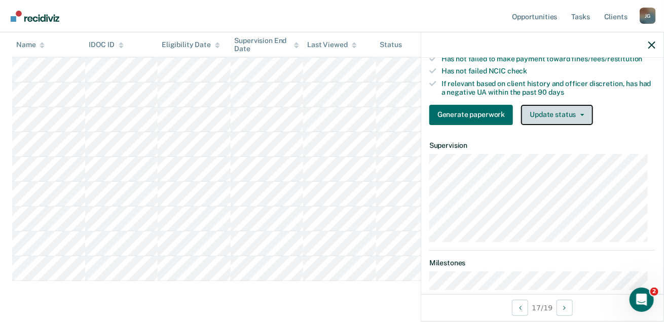
click at [488, 117] on button "Update status" at bounding box center [556, 115] width 71 height 20
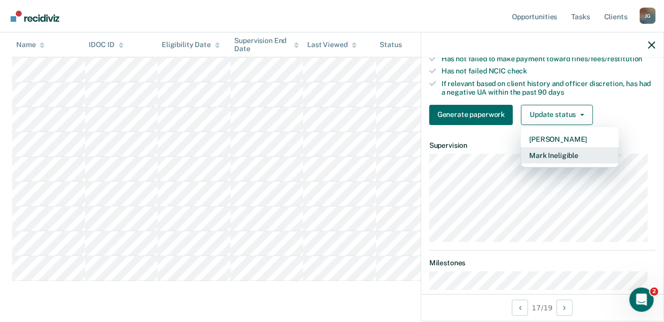
click at [488, 161] on button "Mark Ineligible" at bounding box center [570, 156] width 98 height 16
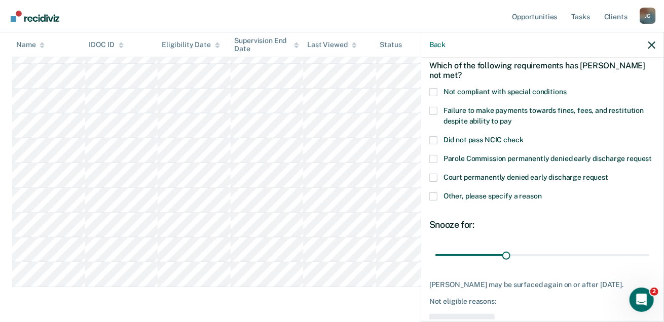
scroll to position [44, 0]
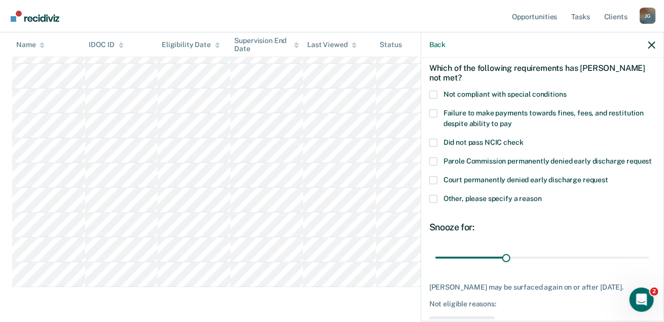
click at [437, 203] on span at bounding box center [433, 199] width 8 height 8
click at [488, 195] on input "Other, please specify a reason" at bounding box center [542, 195] width 0 height 0
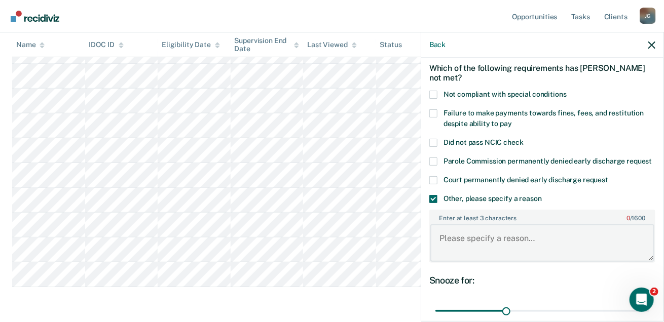
click at [482, 250] on textarea "Enter at least 3 characters 0 / 1600" at bounding box center [542, 244] width 224 height 38
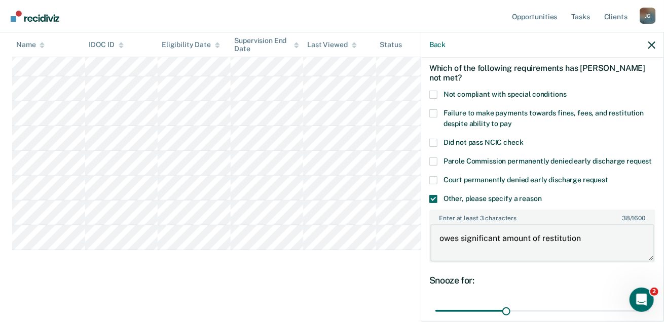
type textarea "owes significant amount of restitution"
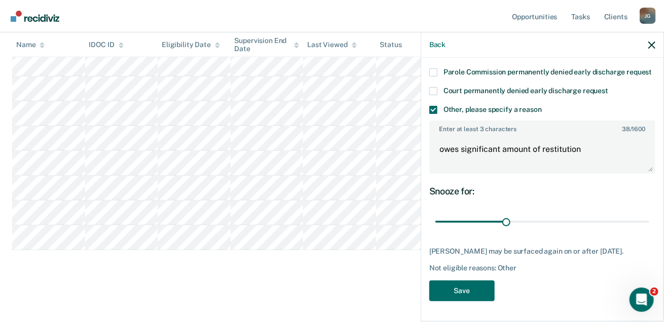
scroll to position [150, 0]
drag, startPoint x: 505, startPoint y: 213, endPoint x: 656, endPoint y: 235, distance: 151.6
type input "90"
click at [488, 231] on input "range" at bounding box center [543, 222] width 214 height 18
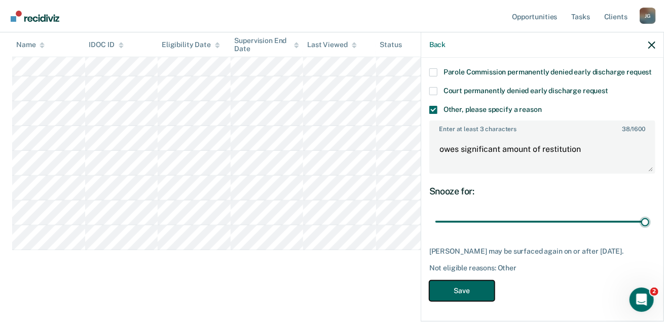
click at [457, 293] on button "Save" at bounding box center [461, 291] width 65 height 21
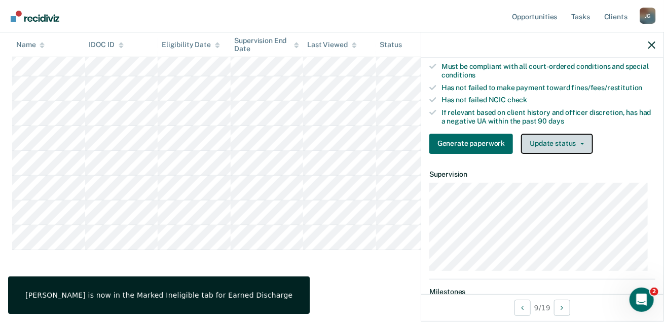
click at [488, 153] on button "Update status" at bounding box center [556, 144] width 71 height 20
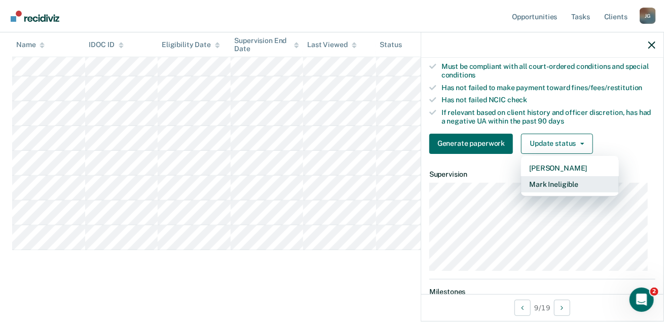
click at [488, 191] on button "Mark Ineligible" at bounding box center [570, 184] width 98 height 16
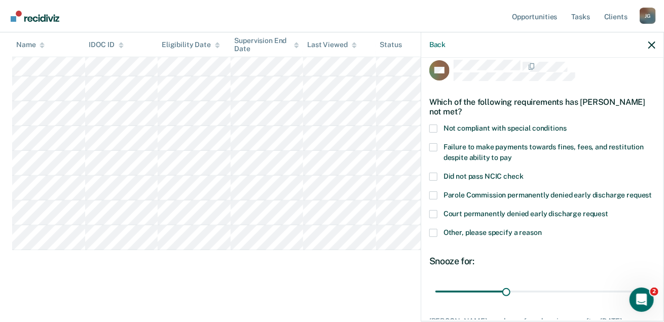
scroll to position [6, 0]
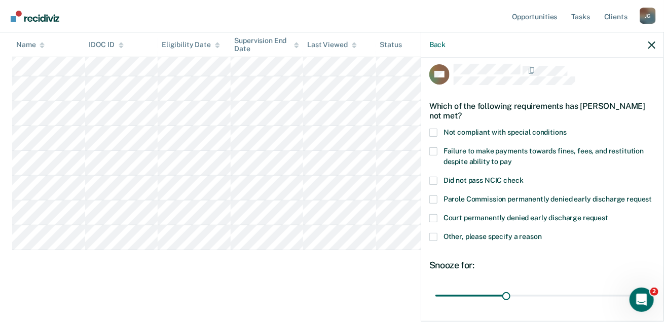
click at [430, 154] on span at bounding box center [433, 152] width 8 height 8
click at [488, 158] on input "Failure to make payments towards fines, fees, and restitution despite ability t…" at bounding box center [512, 158] width 0 height 0
click at [432, 135] on span at bounding box center [433, 133] width 8 height 8
click at [488, 129] on input "Not compliant with special conditions" at bounding box center [567, 129] width 0 height 0
click at [435, 149] on span at bounding box center [433, 152] width 8 height 8
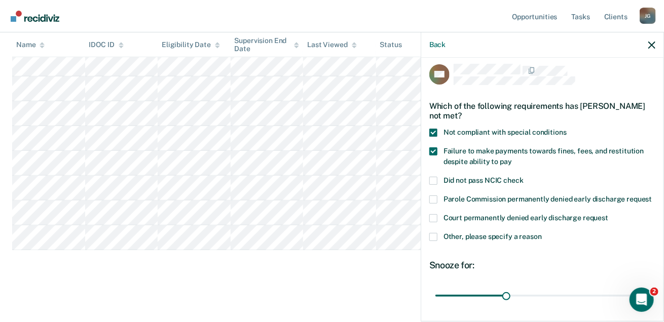
click at [488, 158] on input "Failure to make payments towards fines, fees, and restitution despite ability t…" at bounding box center [512, 158] width 0 height 0
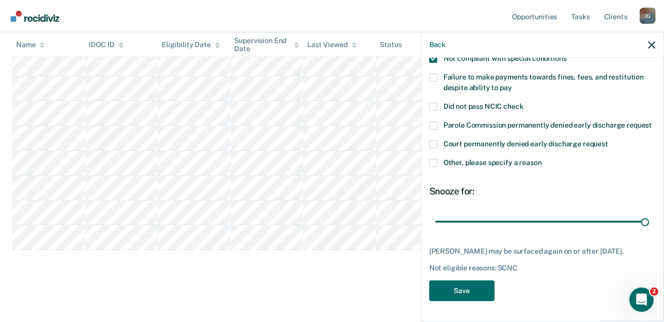
drag, startPoint x: 503, startPoint y: 213, endPoint x: 661, endPoint y: 218, distance: 157.7
type input "90"
click at [488, 218] on input "range" at bounding box center [543, 222] width 214 height 18
click at [475, 286] on button "Save" at bounding box center [461, 291] width 65 height 21
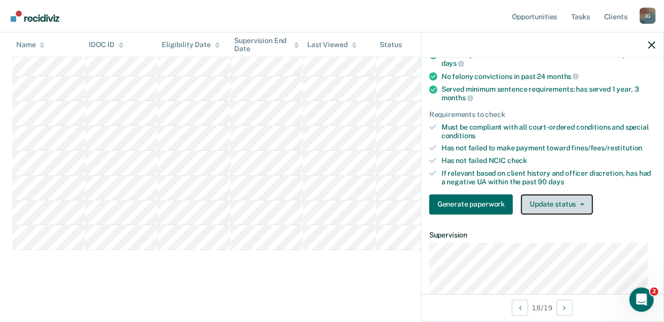
click at [488, 201] on button "Update status" at bounding box center [556, 205] width 71 height 20
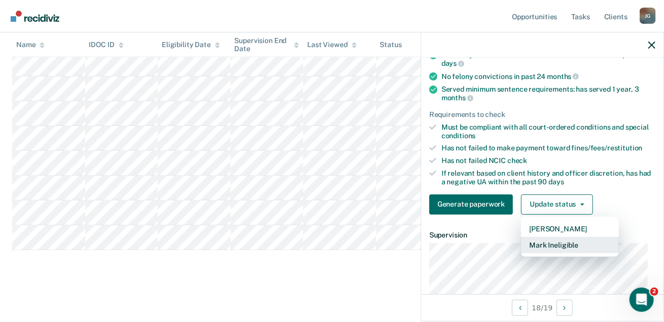
click at [488, 242] on button "Mark Ineligible" at bounding box center [570, 245] width 98 height 16
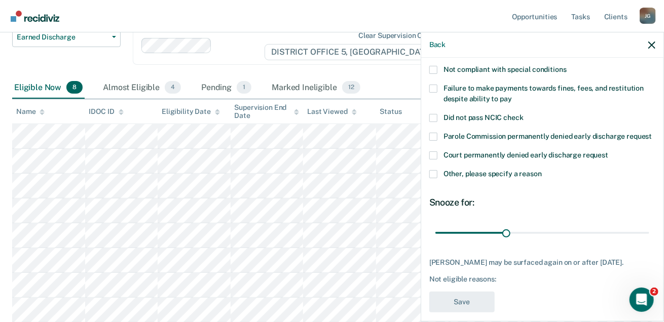
scroll to position [0, 0]
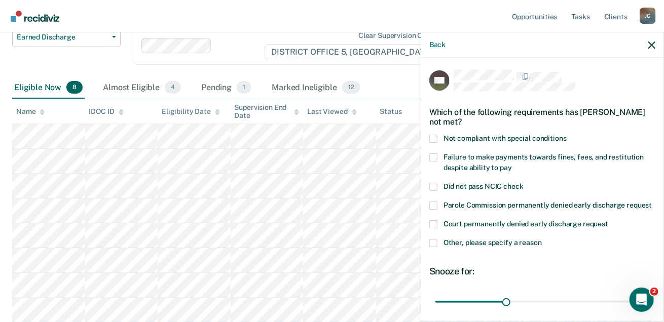
drag, startPoint x: 436, startPoint y: 138, endPoint x: 430, endPoint y: 148, distance: 11.1
click at [434, 138] on span at bounding box center [433, 139] width 8 height 8
click at [488, 135] on input "Not compliant with special conditions" at bounding box center [567, 135] width 0 height 0
click at [426, 162] on div "KH Which of the following requirements has [PERSON_NAME] not met? Not compliant…" at bounding box center [542, 189] width 242 height 262
click at [430, 159] on span at bounding box center [433, 158] width 8 height 8
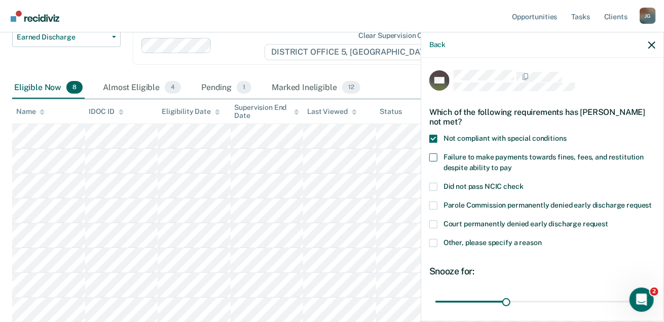
click at [488, 164] on input "Failure to make payments towards fines, fees, and restitution despite ability t…" at bounding box center [512, 164] width 0 height 0
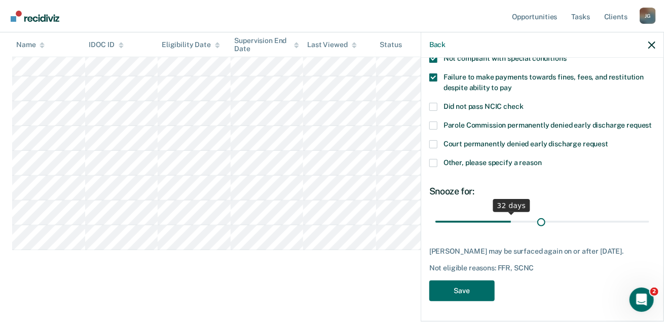
scroll to position [98, 0]
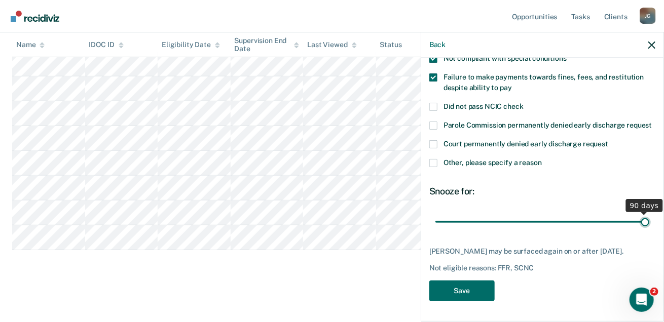
drag, startPoint x: 509, startPoint y: 214, endPoint x: 651, endPoint y: 226, distance: 143.5
type input "90"
click at [488, 226] on input "range" at bounding box center [543, 222] width 214 height 18
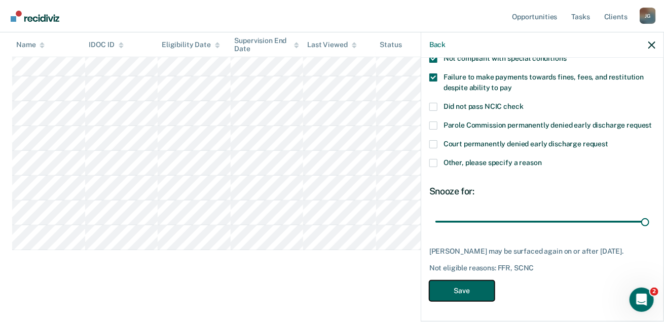
click at [477, 293] on button "Save" at bounding box center [461, 291] width 65 height 21
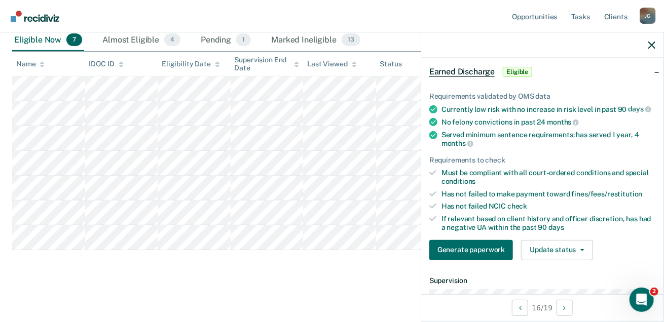
scroll to position [45, 0]
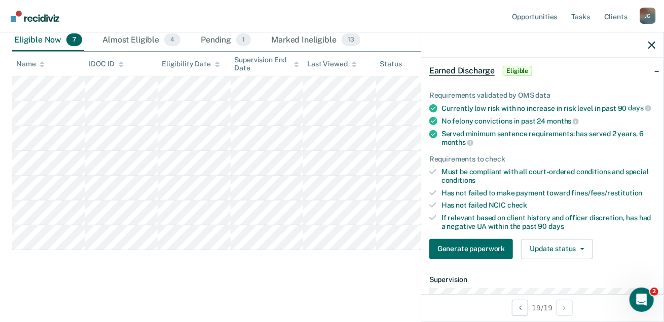
click at [307, 280] on main "Earned Discharge This alert helps staff identify people who may be eligible for…" at bounding box center [332, 114] width 664 height 414
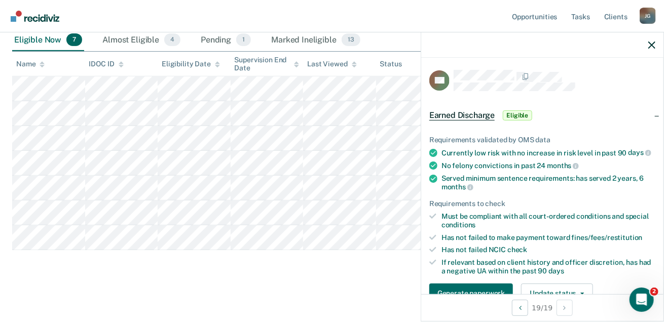
scroll to position [0, 0]
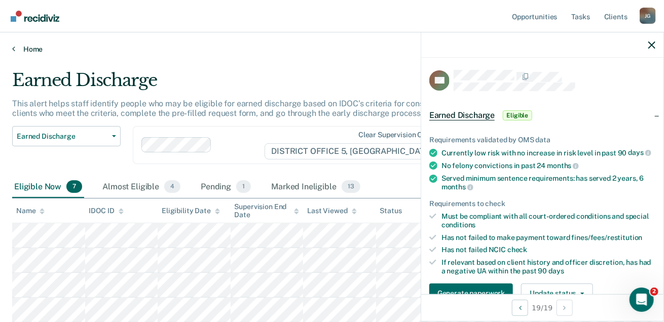
click at [14, 49] on icon at bounding box center [13, 49] width 3 height 8
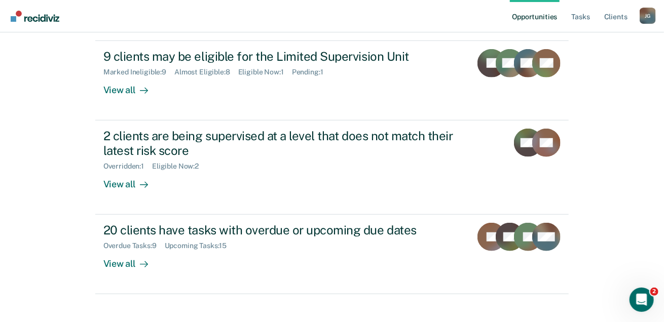
scroll to position [295, 0]
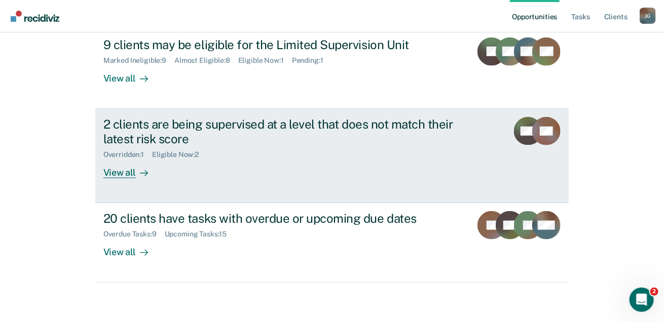
click at [284, 117] on div "2 clients are being supervised at a level that does not match their latest risk…" at bounding box center [281, 131] width 356 height 29
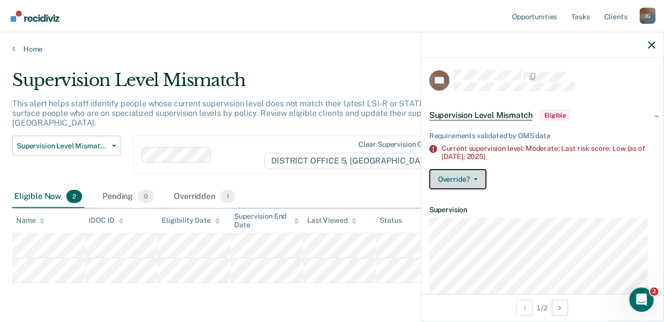
click at [479, 183] on button "Override?" at bounding box center [457, 179] width 57 height 20
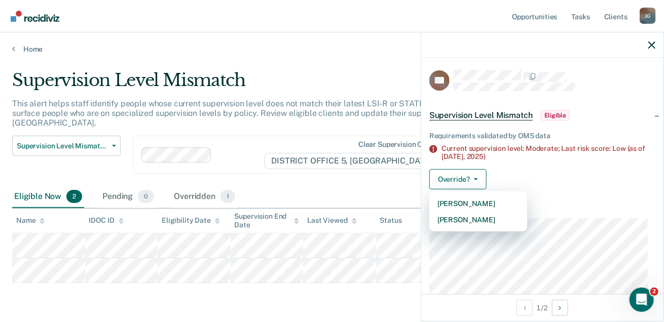
click at [337, 65] on main "Supervision Level Mismatch This alert helps staff identify people whose current…" at bounding box center [332, 204] width 664 height 300
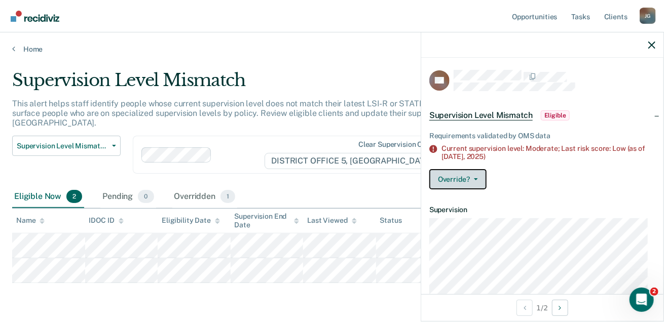
click at [479, 177] on button "Override?" at bounding box center [457, 179] width 57 height 20
click at [488, 45] on icon "button" at bounding box center [651, 45] width 7 height 7
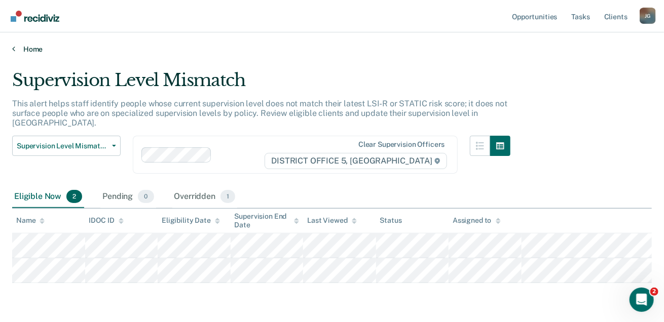
click at [15, 50] on link "Home" at bounding box center [332, 49] width 640 height 9
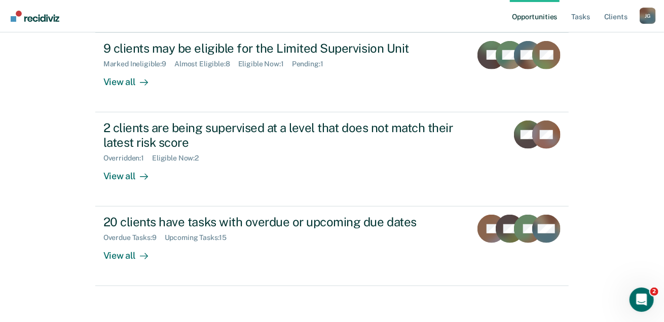
scroll to position [295, 0]
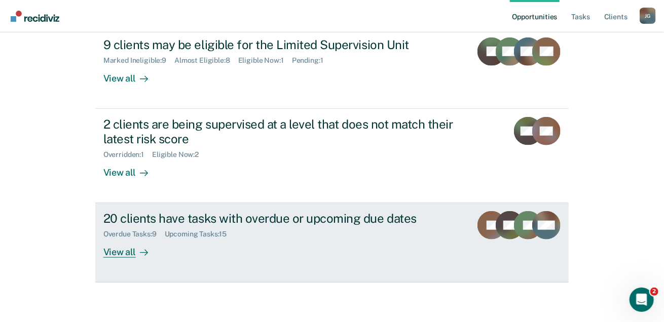
click at [314, 214] on div "20 clients have tasks with overdue or upcoming due dates" at bounding box center [281, 218] width 356 height 15
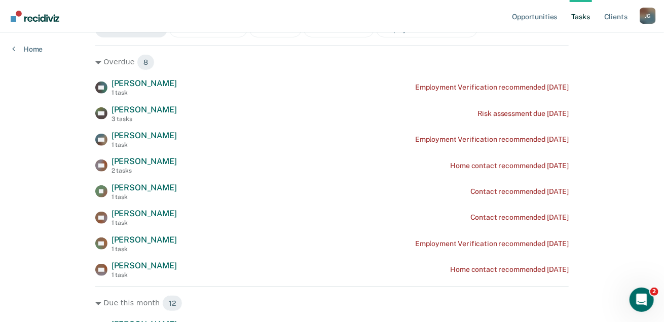
scroll to position [136, 0]
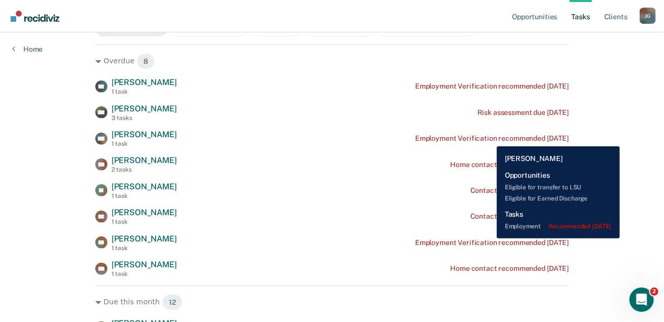
click at [488, 139] on div "Employment Verification recommended [DATE]" at bounding box center [492, 138] width 154 height 9
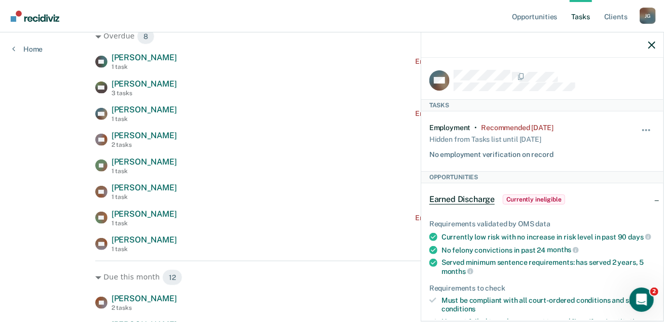
scroll to position [163, 0]
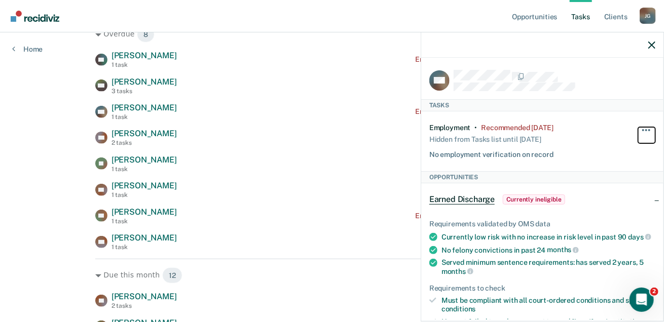
click at [488, 130] on button "button" at bounding box center [646, 135] width 17 height 16
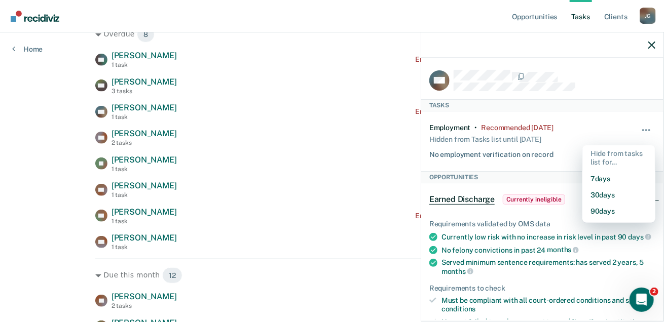
click at [488, 133] on div "Employment • Recommended [DATE] Hidden from Tasks list until [DATE] No employme…" at bounding box center [542, 142] width 226 height 60
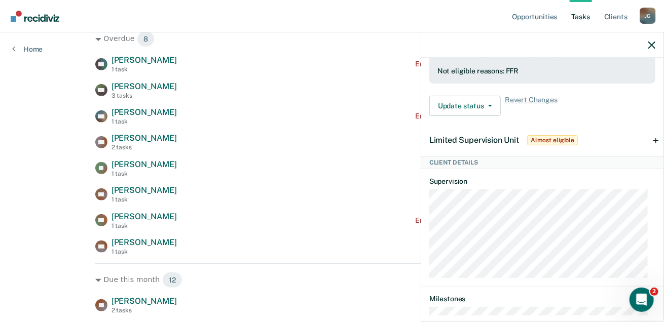
scroll to position [355, 0]
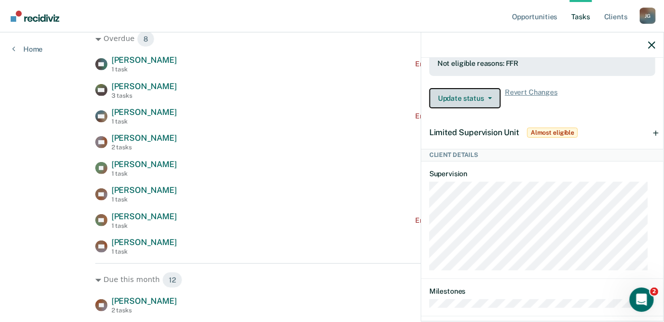
click at [488, 104] on button "Update status" at bounding box center [464, 98] width 71 height 20
click at [488, 108] on div "Update status [PERSON_NAME] Update Ineligibility Revert Changes" at bounding box center [542, 98] width 226 height 20
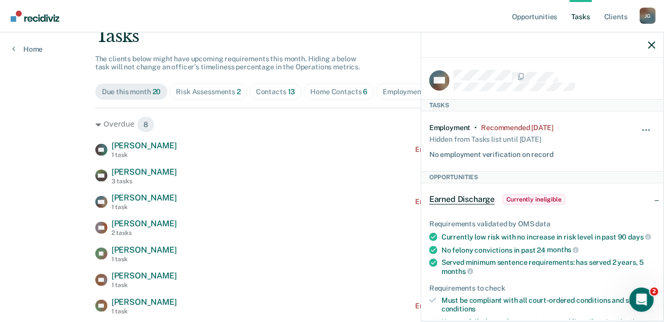
scroll to position [0, 0]
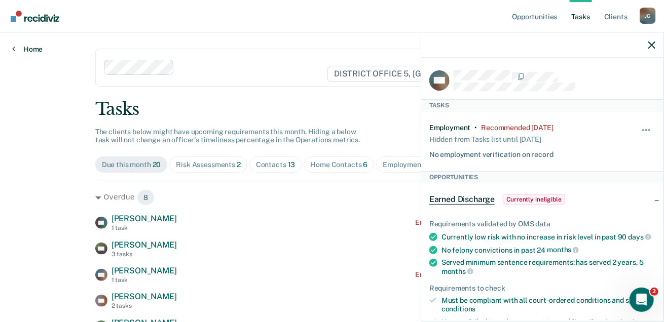
click at [12, 50] on icon at bounding box center [13, 49] width 3 height 8
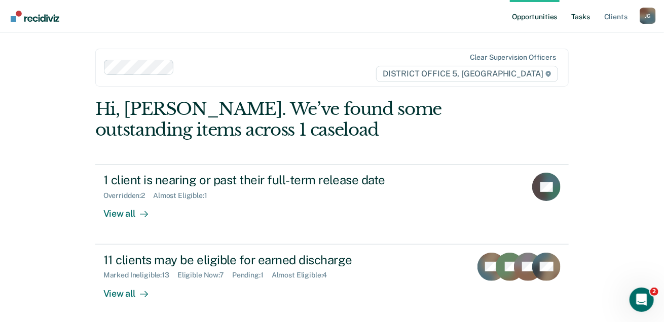
click at [488, 17] on link "Tasks" at bounding box center [581, 16] width 22 height 32
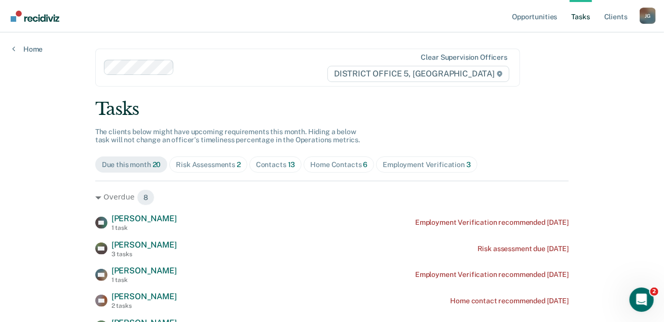
click at [214, 167] on div "Risk Assessments 2" at bounding box center [208, 165] width 65 height 9
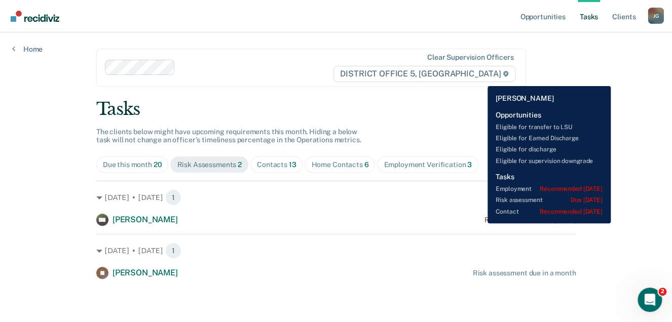
click at [485, 224] on div "Risk assessment due [DATE]" at bounding box center [530, 220] width 91 height 9
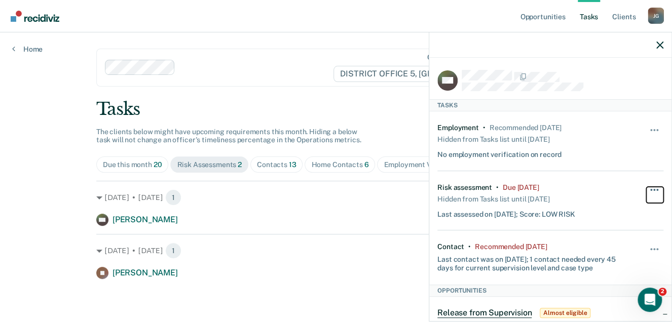
click at [488, 189] on span "button" at bounding box center [655, 190] width 2 height 2
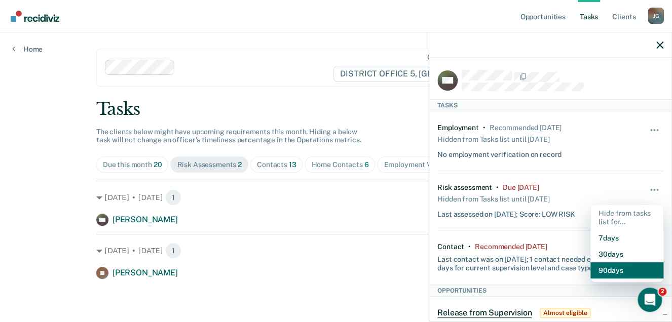
click at [488, 274] on button "90 days" at bounding box center [627, 271] width 73 height 16
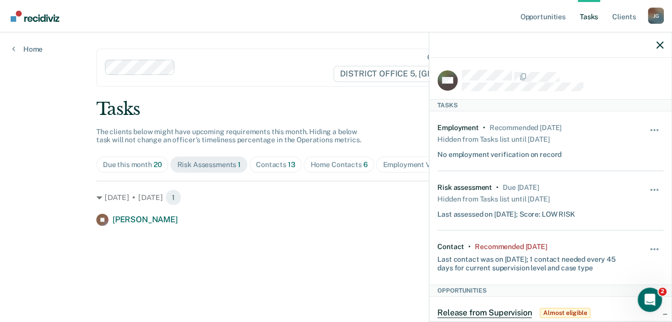
click at [306, 112] on div "Tasks" at bounding box center [336, 109] width 480 height 21
click at [488, 46] on icon "button" at bounding box center [660, 45] width 7 height 7
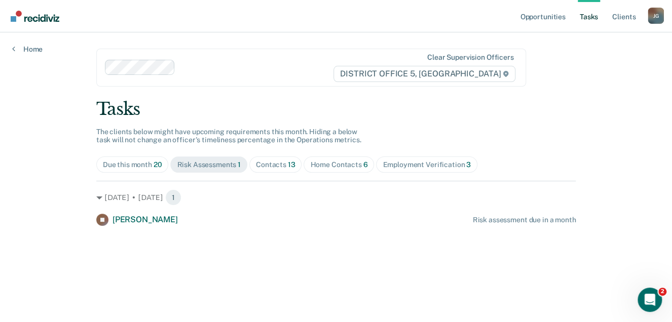
click at [354, 168] on div "Home Contacts 6" at bounding box center [338, 165] width 57 height 9
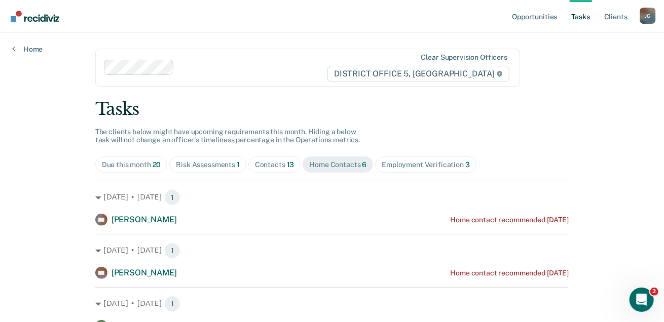
click at [488, 18] on div "[PERSON_NAME]" at bounding box center [648, 16] width 16 height 16
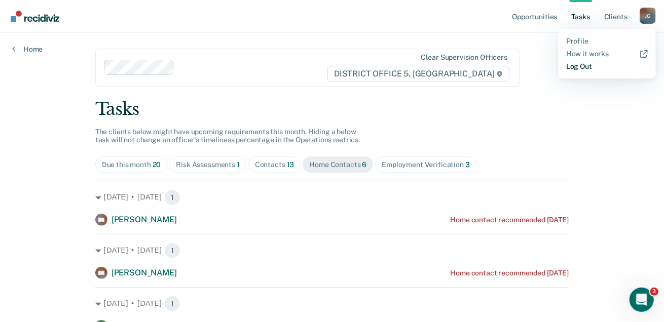
click at [488, 67] on link "Log Out" at bounding box center [607, 66] width 82 height 9
